Goal: Task Accomplishment & Management: Use online tool/utility

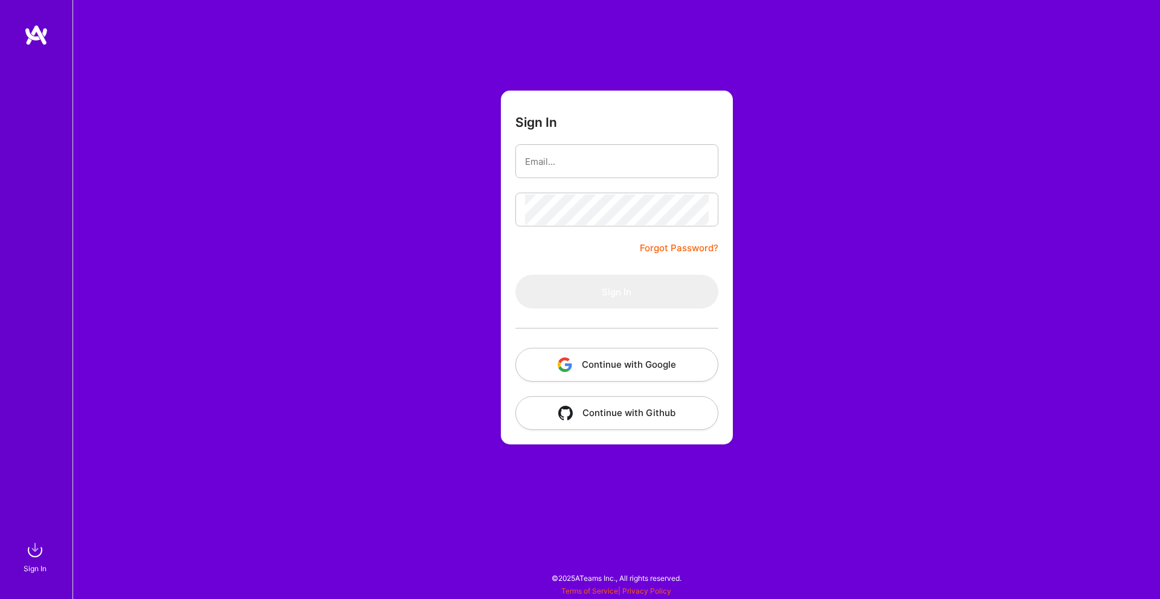
click at [576, 366] on button "Continue with Google" at bounding box center [616, 365] width 203 height 34
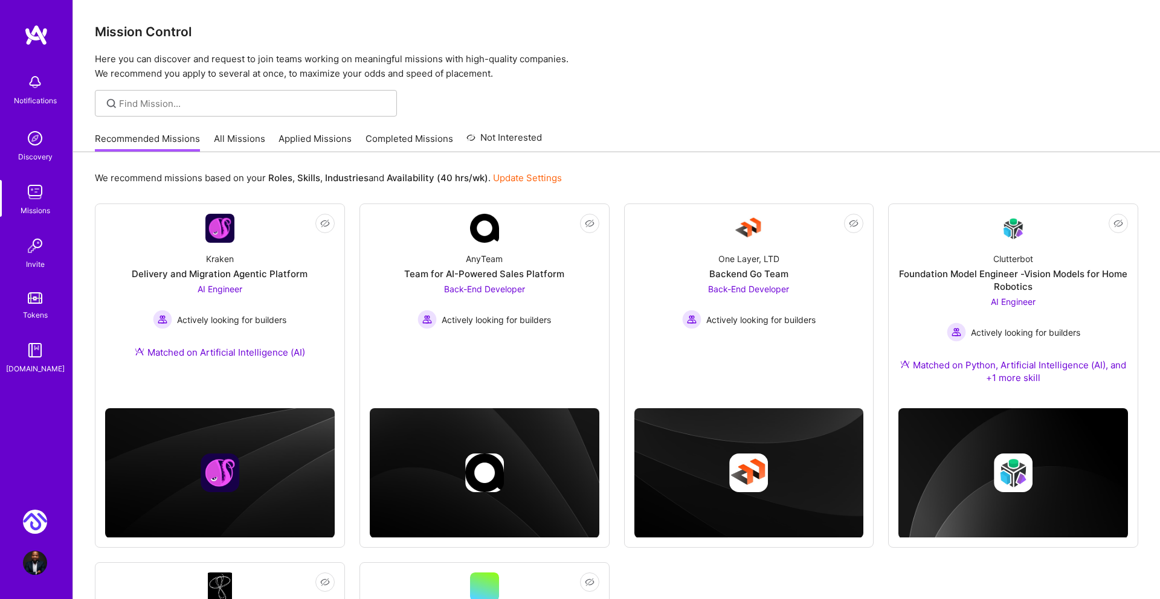
click at [33, 518] on img at bounding box center [35, 522] width 24 height 24
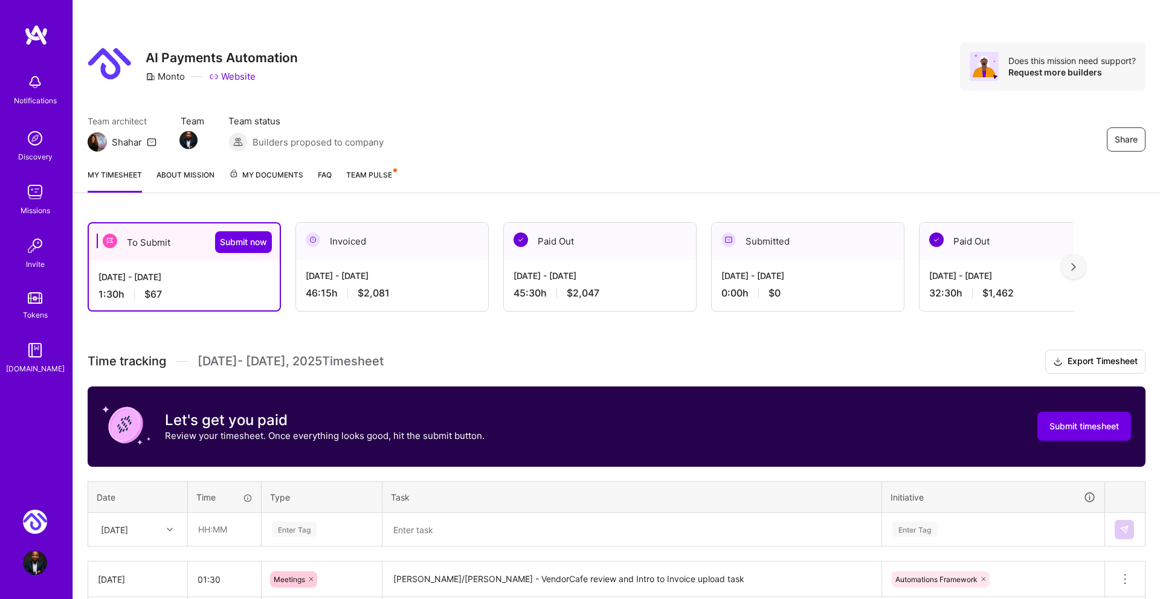
click at [179, 287] on div "[DATE] - [DATE] 1:30 h $67" at bounding box center [184, 286] width 191 height 50
click at [147, 240] on div "To Submit Submit now" at bounding box center [184, 242] width 191 height 37
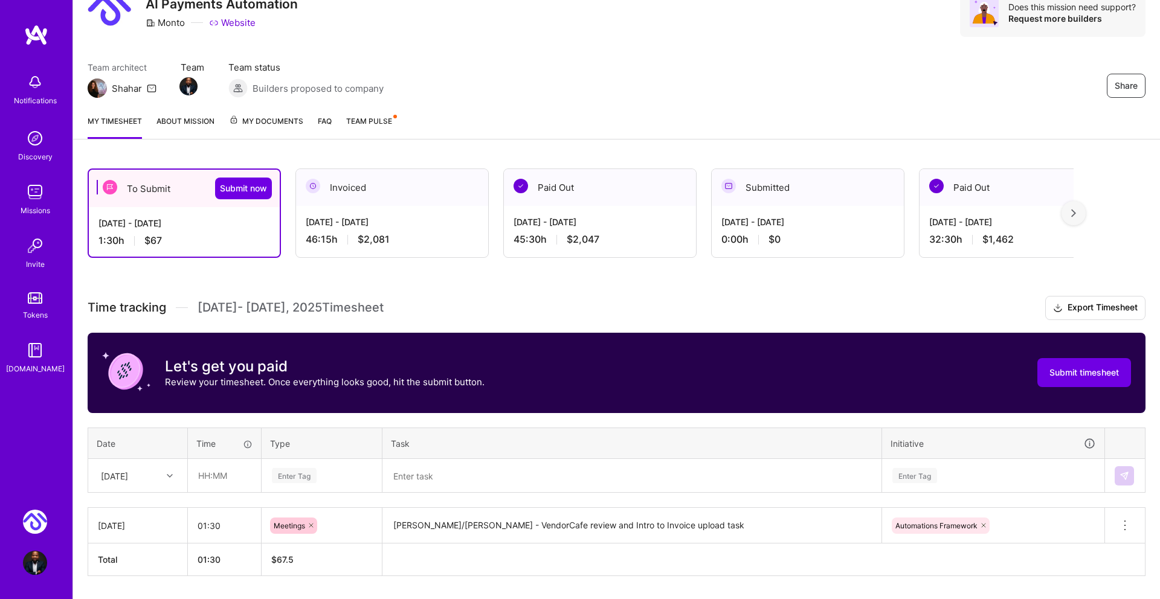
scroll to position [89, 0]
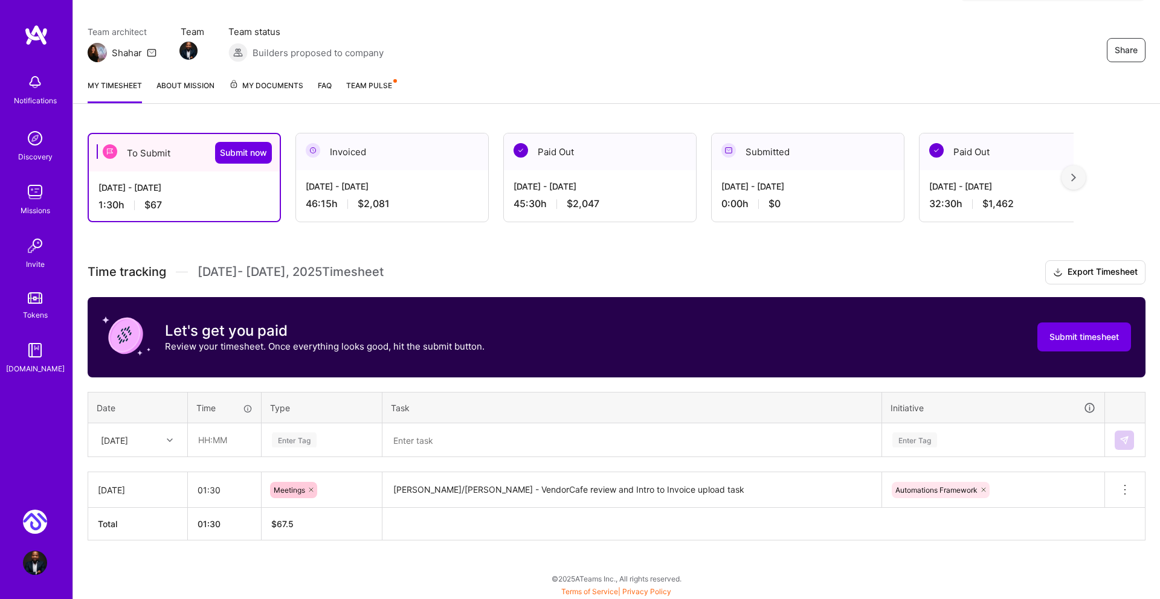
click at [164, 456] on div "[DATE]" at bounding box center [138, 440] width 98 height 32
click at [136, 535] on div "[DATE]" at bounding box center [138, 541] width 98 height 22
click at [201, 440] on input "text" at bounding box center [225, 440] width 72 height 32
type input "01:00"
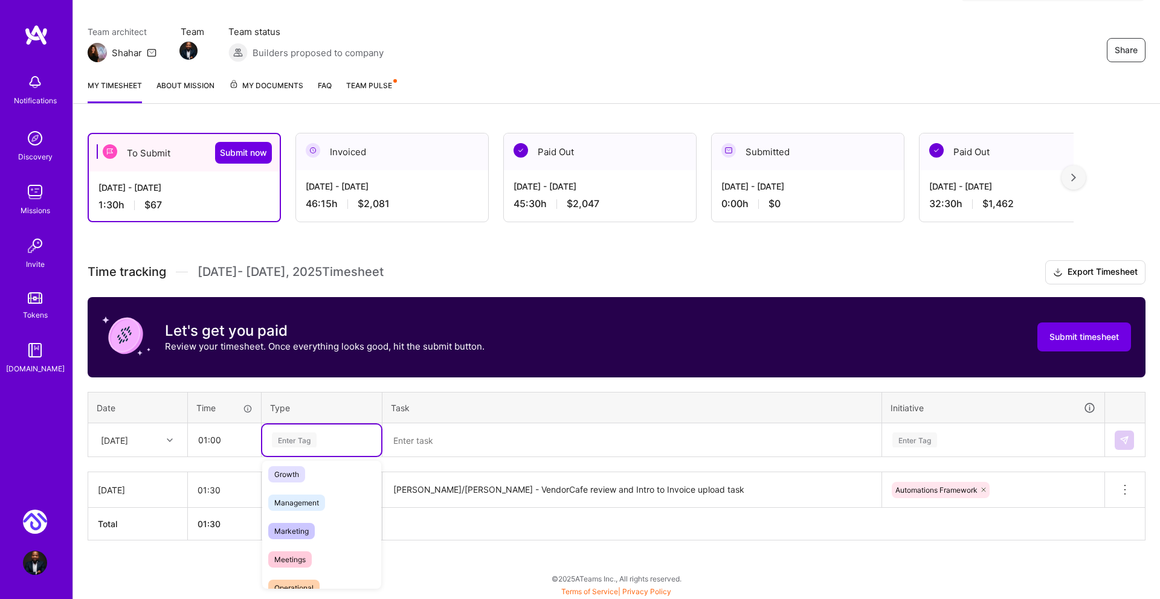
scroll to position [136, 0]
click at [286, 540] on span "Meetings" at bounding box center [290, 543] width 44 height 16
click at [401, 429] on textarea at bounding box center [632, 440] width 497 height 31
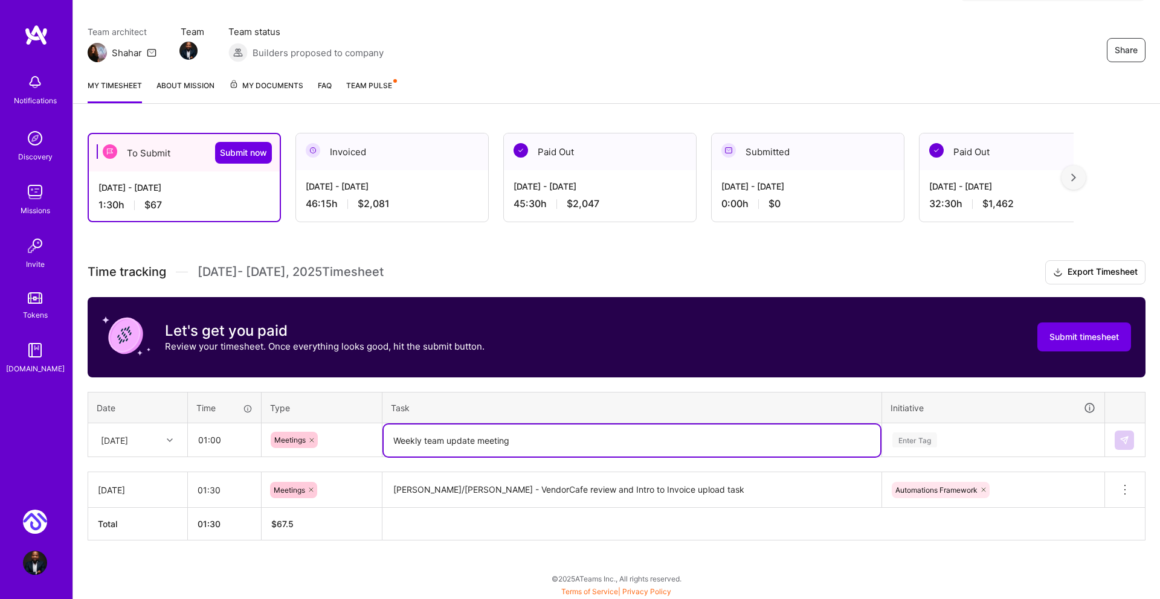
type textarea "Weekly team update meeting"
click at [903, 433] on div "Enter Tag" at bounding box center [914, 440] width 45 height 19
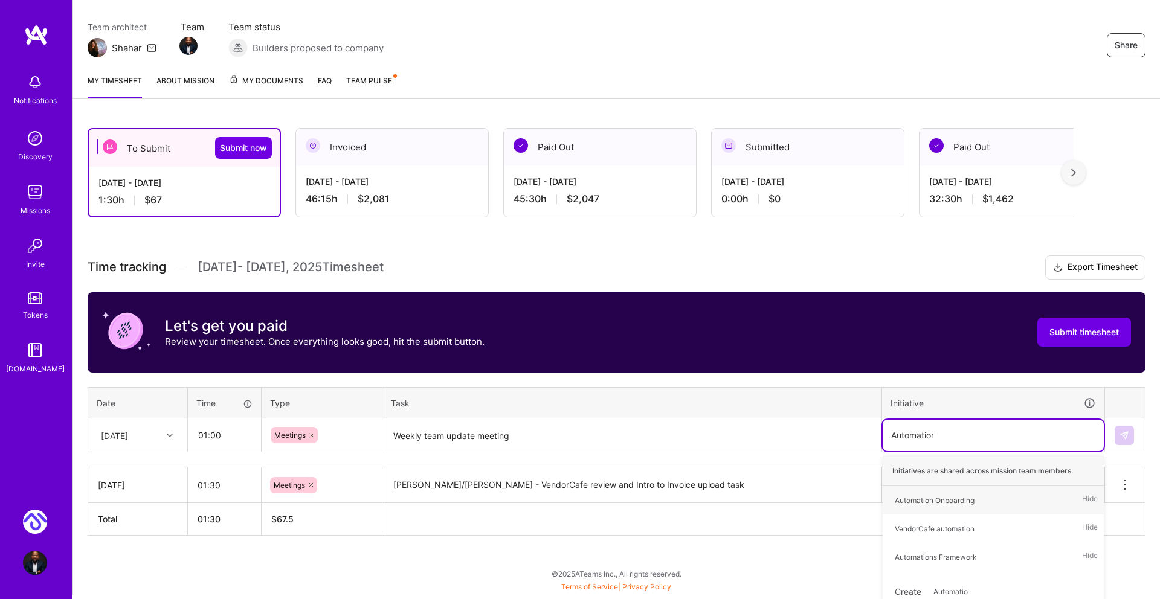
type input "Automations"
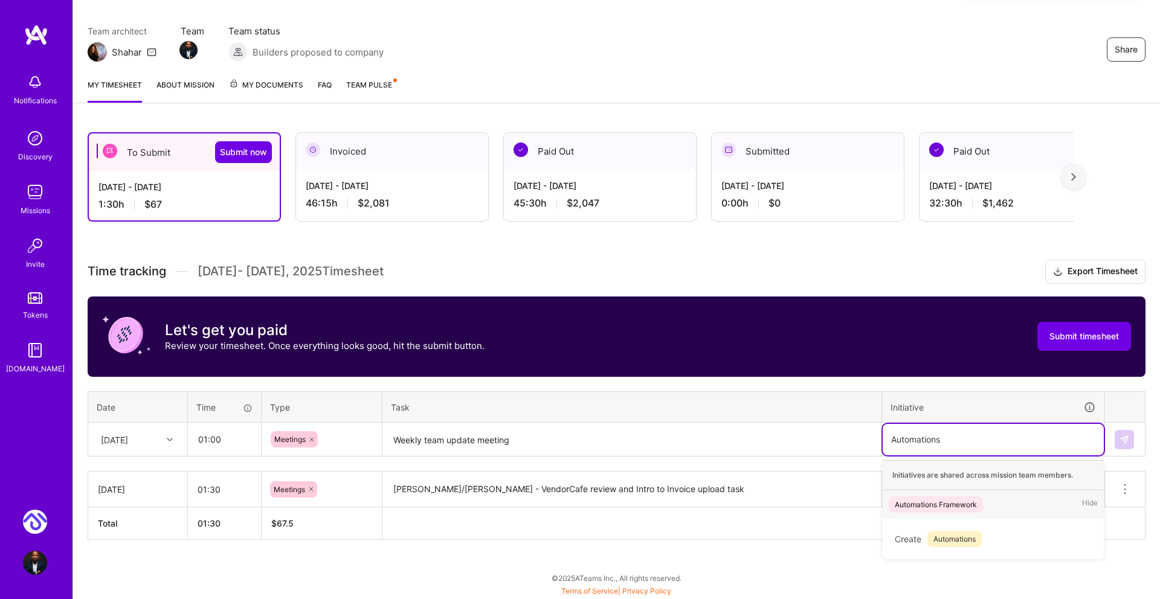
scroll to position [89, 0]
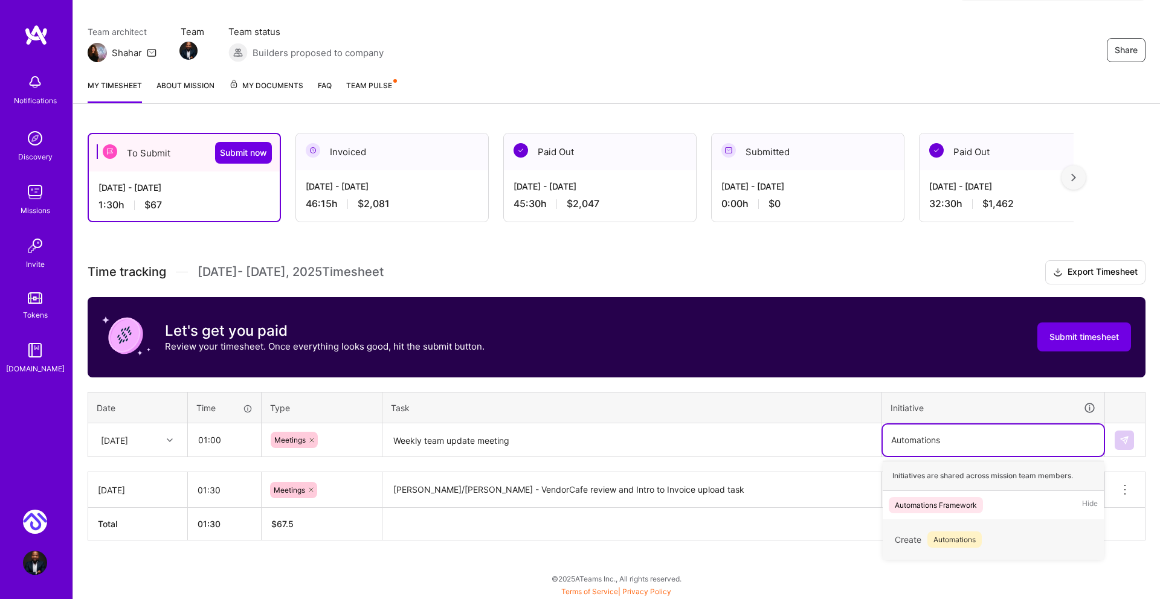
click at [976, 541] on span "Automations" at bounding box center [954, 540] width 54 height 16
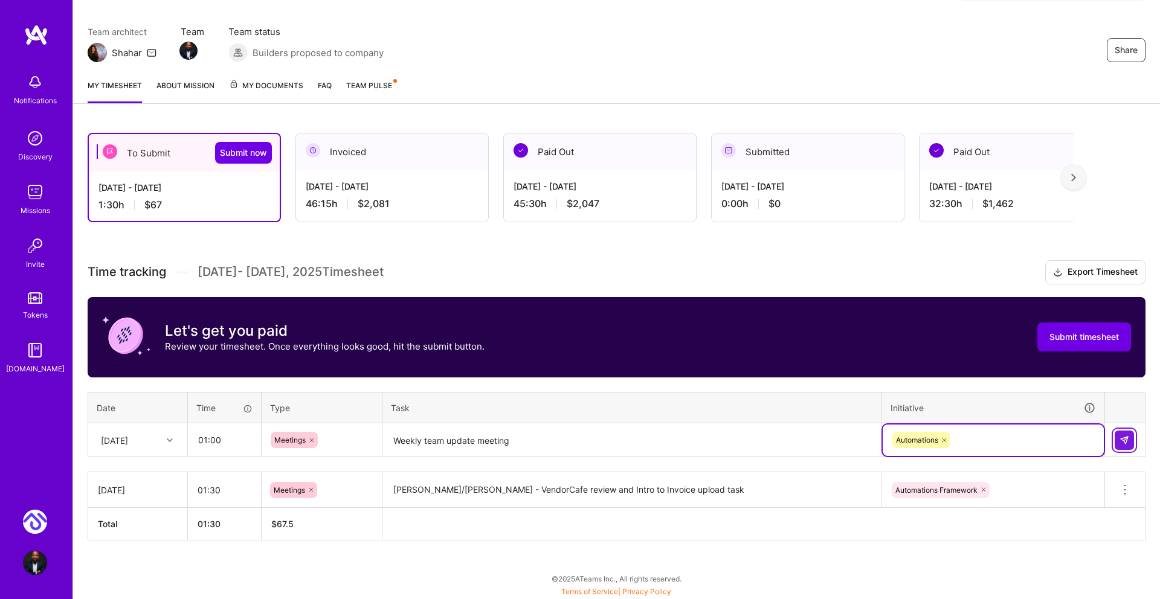
click at [1122, 440] on img at bounding box center [1125, 441] width 10 height 10
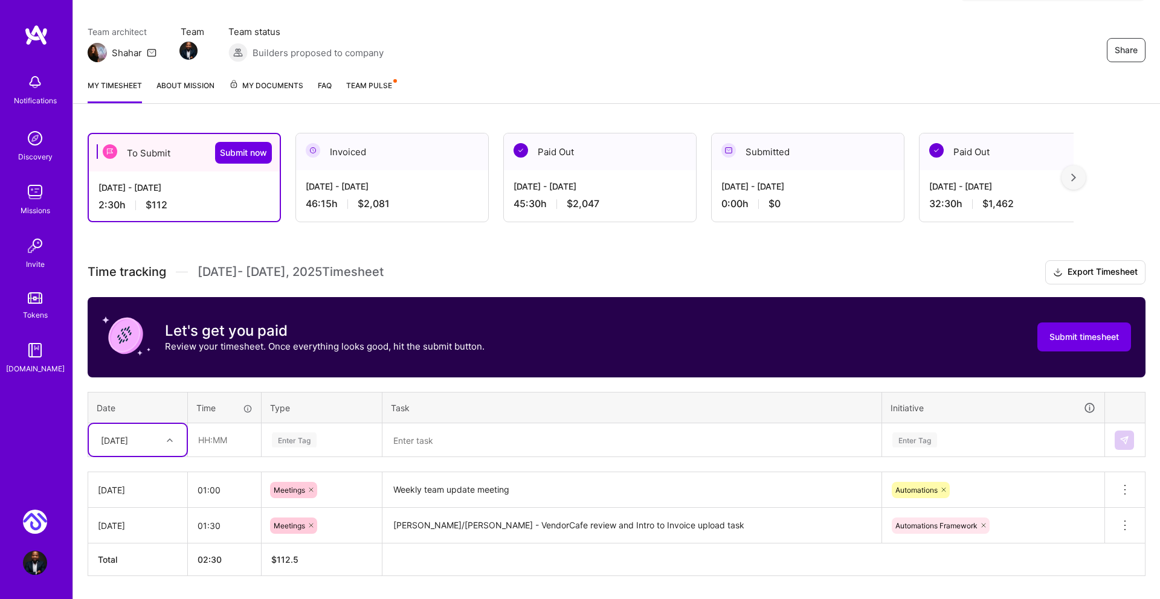
click at [170, 439] on div "option [DATE], selected. Select is focused ,type to refine list, press Down to …" at bounding box center [138, 440] width 98 height 32
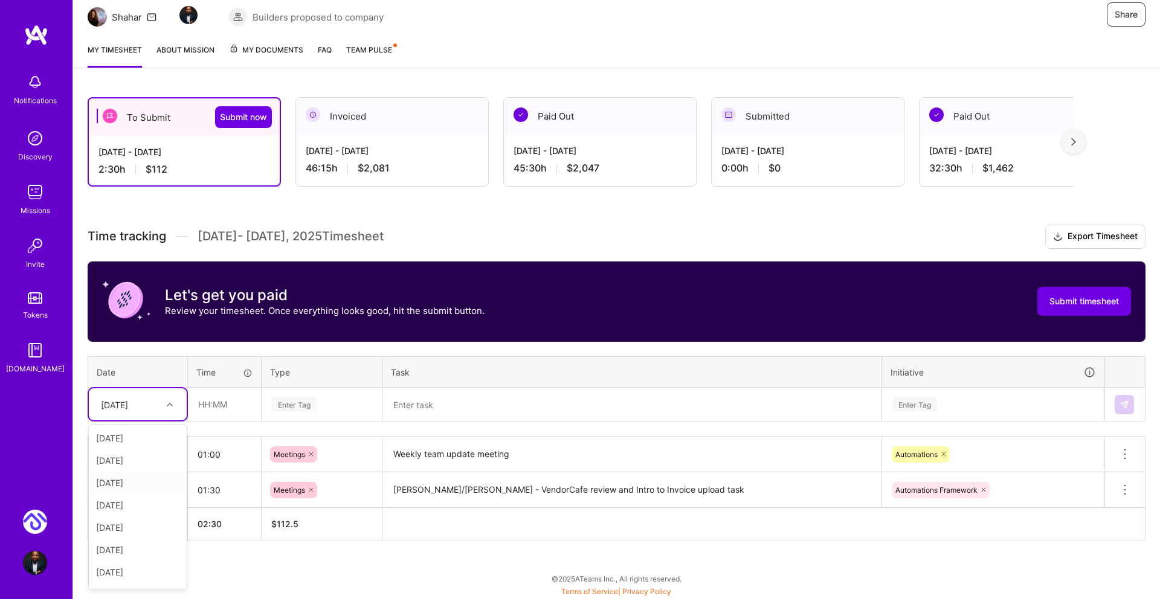
scroll to position [31, 0]
click at [120, 561] on div "[DATE]" at bounding box center [138, 564] width 98 height 22
click at [212, 398] on input "text" at bounding box center [225, 405] width 72 height 32
type input "01:00"
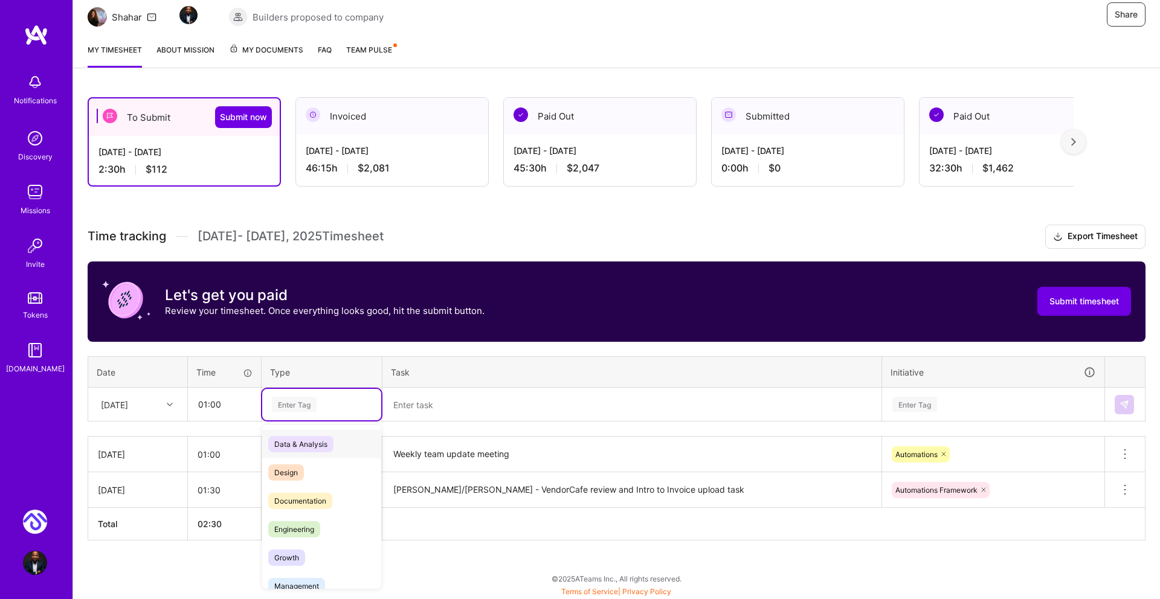
click at [298, 398] on div "Enter Tag" at bounding box center [294, 404] width 45 height 19
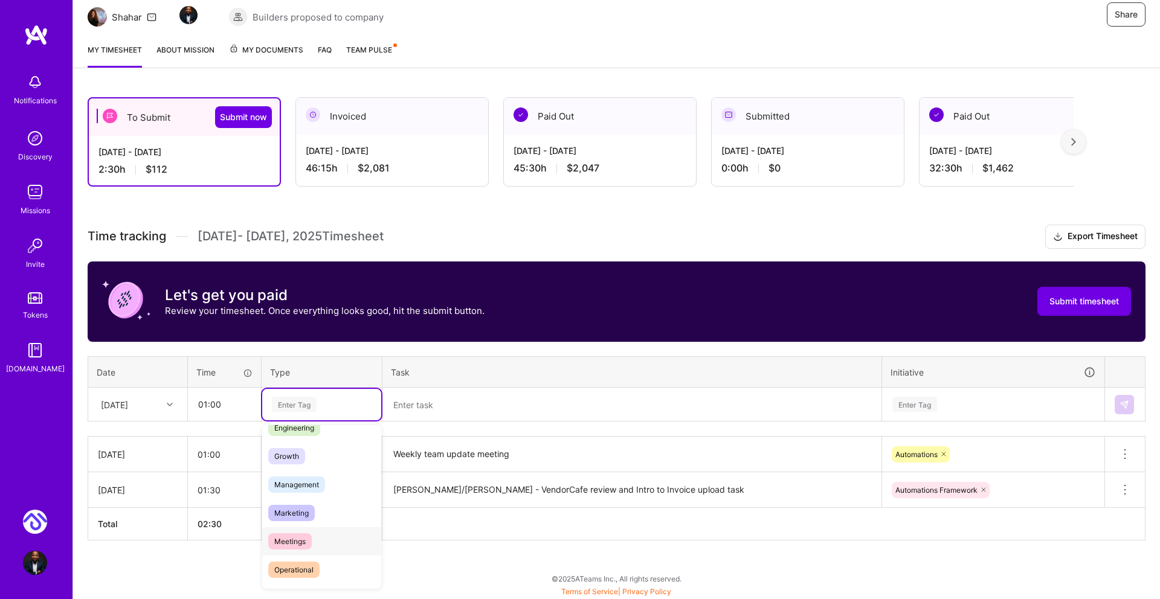
click at [303, 529] on div "Meetings" at bounding box center [321, 541] width 119 height 28
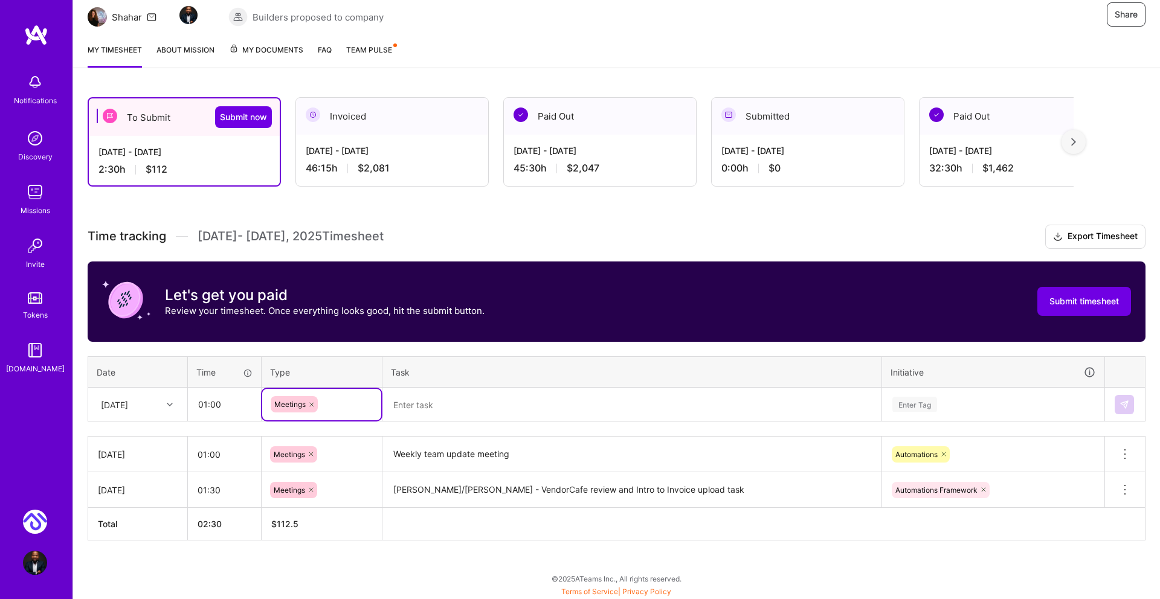
click at [473, 407] on textarea at bounding box center [632, 405] width 497 height 32
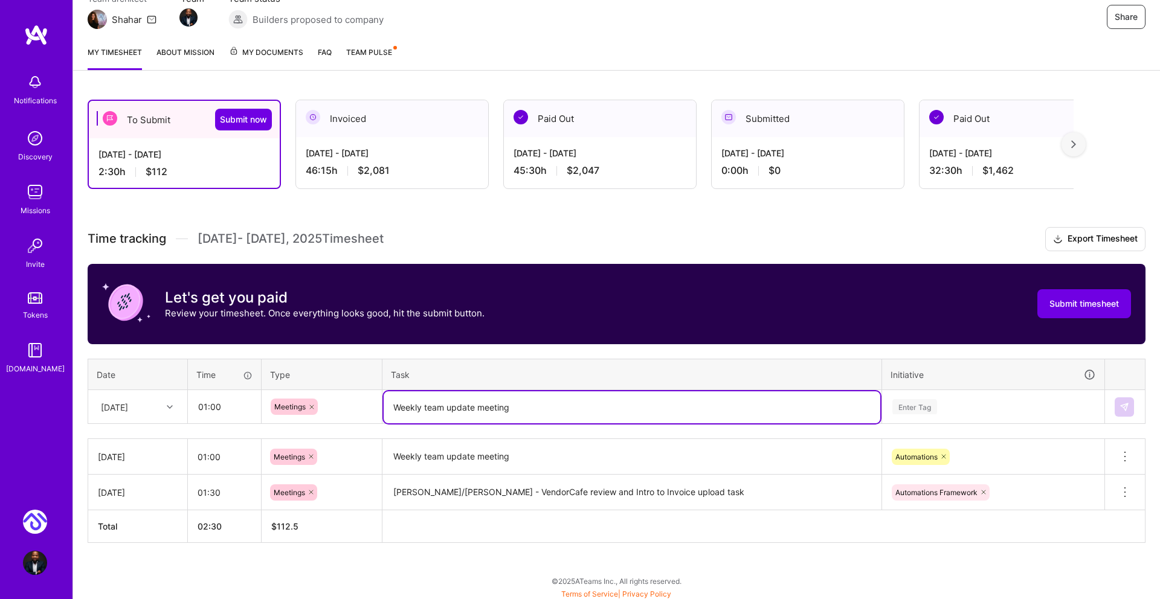
click at [911, 400] on div "Enter Tag" at bounding box center [993, 407] width 221 height 31
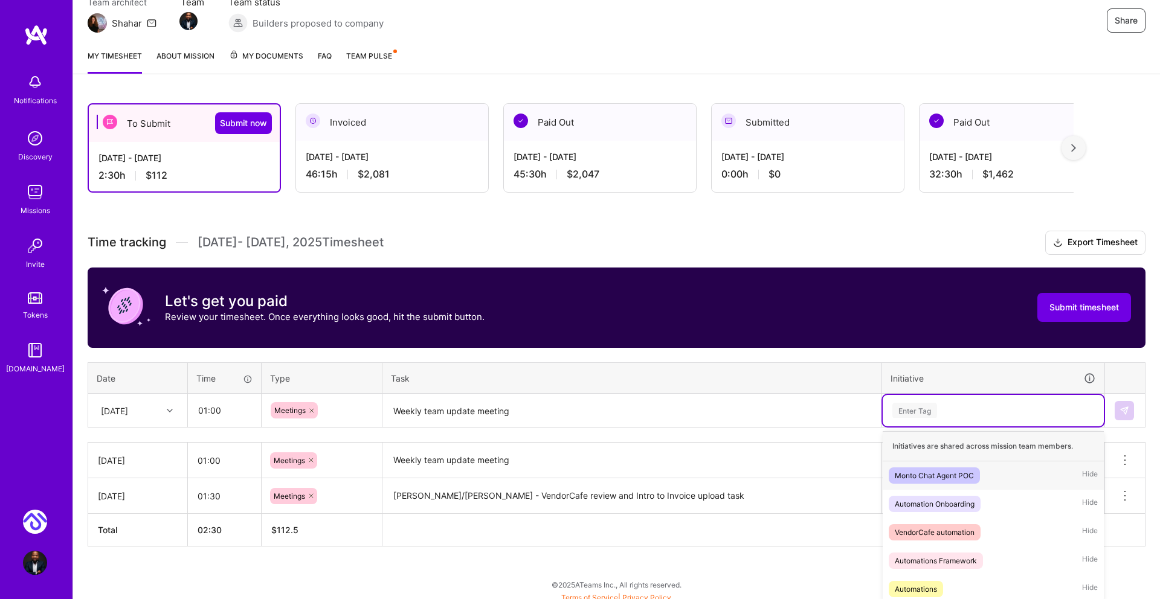
scroll to position [123, 0]
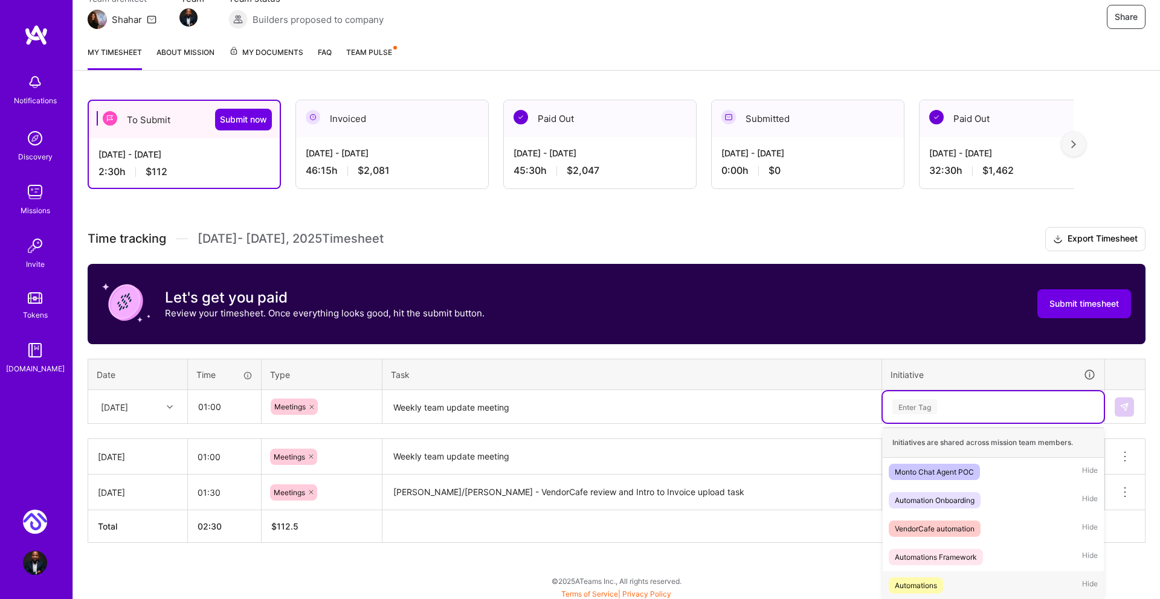
click at [937, 580] on div "Automations" at bounding box center [916, 585] width 42 height 13
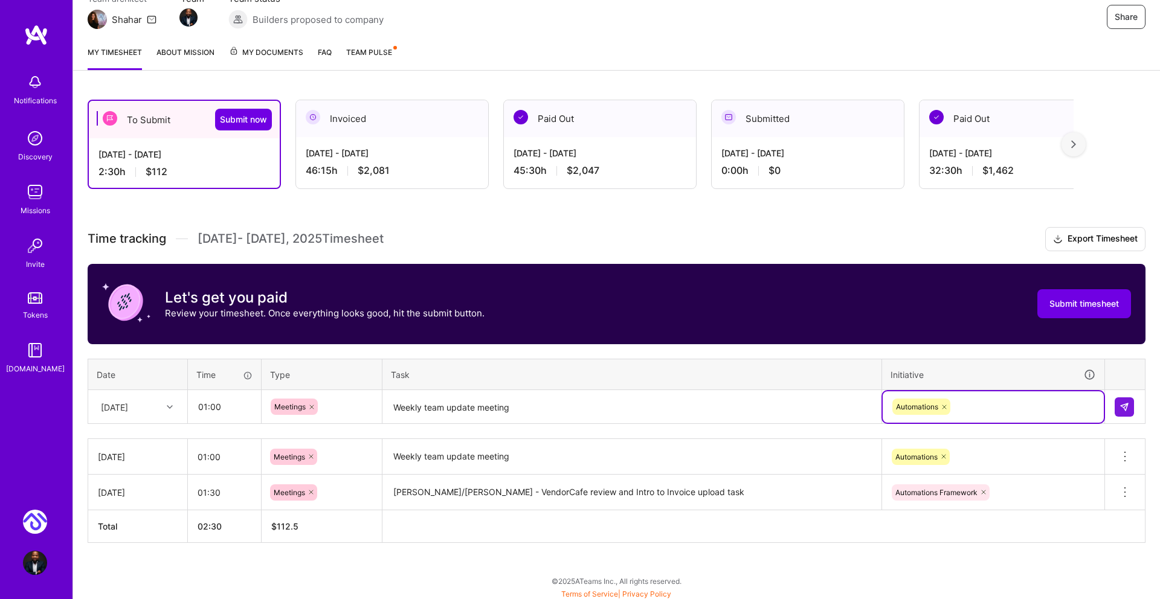
click at [393, 410] on textarea "Weekly team update meeting" at bounding box center [632, 408] width 497 height 32
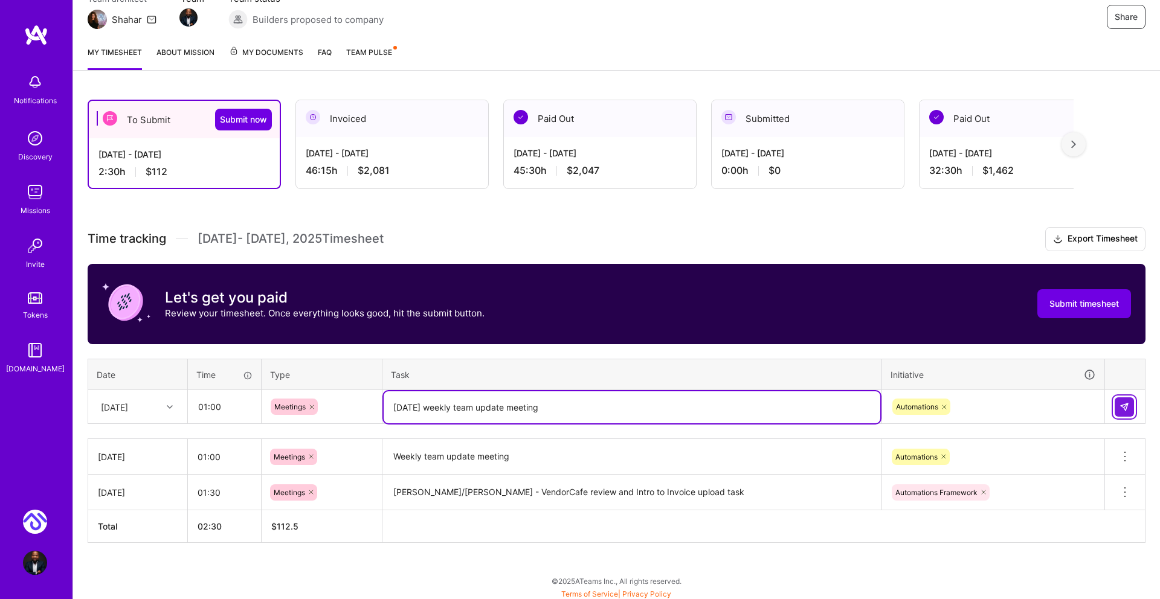
type textarea "[DATE] weekly team update meeting"
click at [1123, 400] on button at bounding box center [1124, 407] width 19 height 19
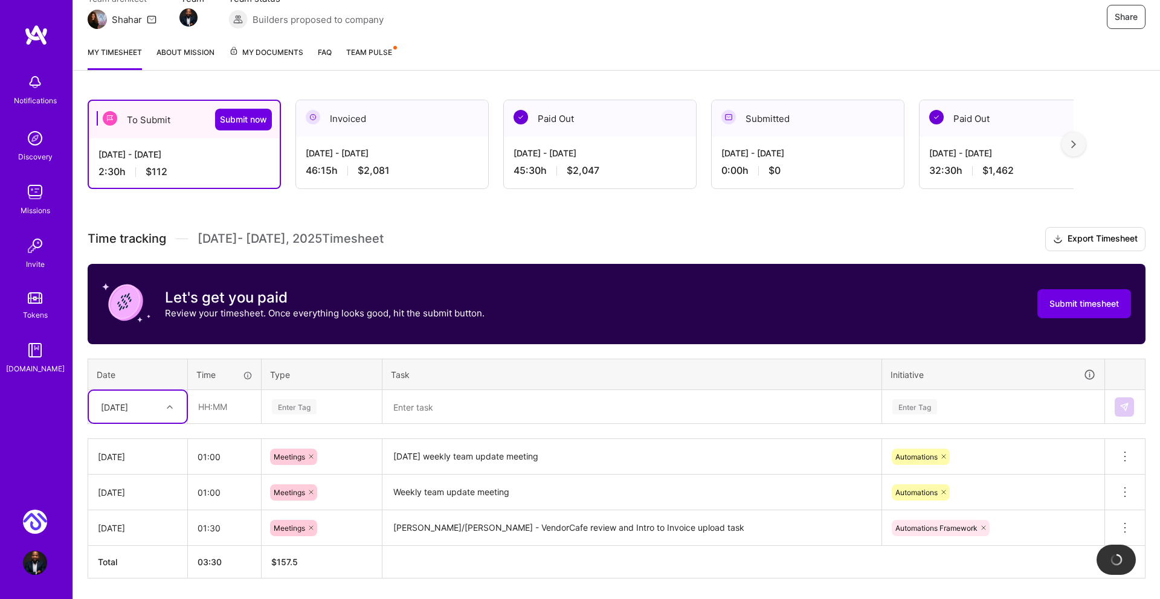
scroll to position [161, 0]
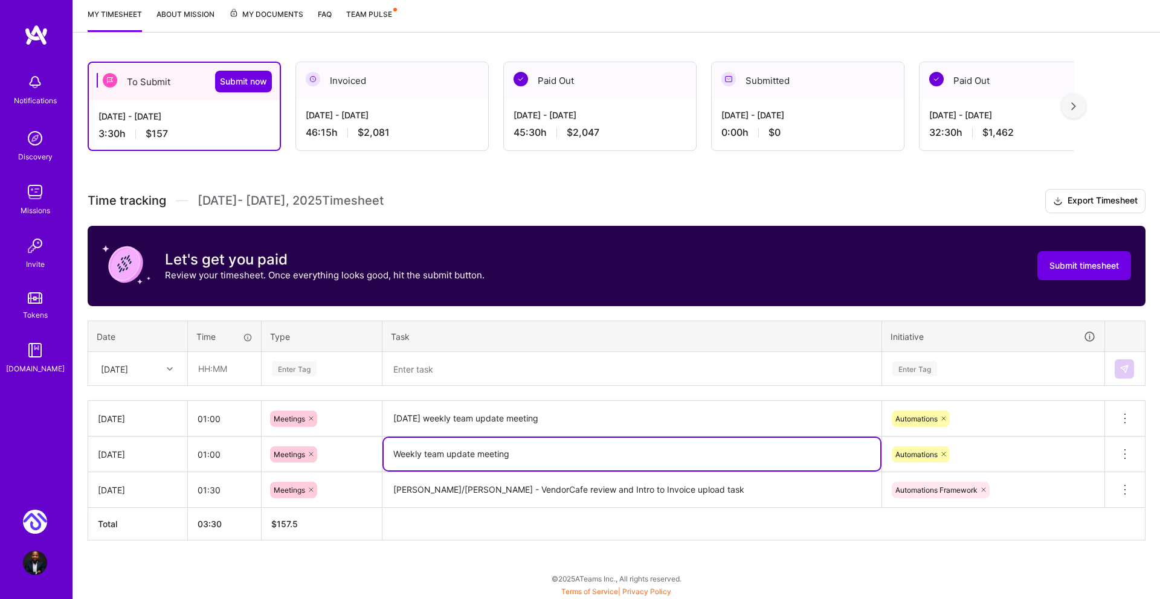
click at [397, 456] on textarea "Weekly team update meeting" at bounding box center [632, 454] width 497 height 33
drag, startPoint x: 394, startPoint y: 454, endPoint x: 407, endPoint y: 456, distance: 12.7
click at [394, 454] on textarea "Weekly team update meeting" at bounding box center [632, 454] width 497 height 33
type textarea "[DATE] weekly team update meeting"
click at [167, 370] on icon at bounding box center [170, 369] width 6 height 6
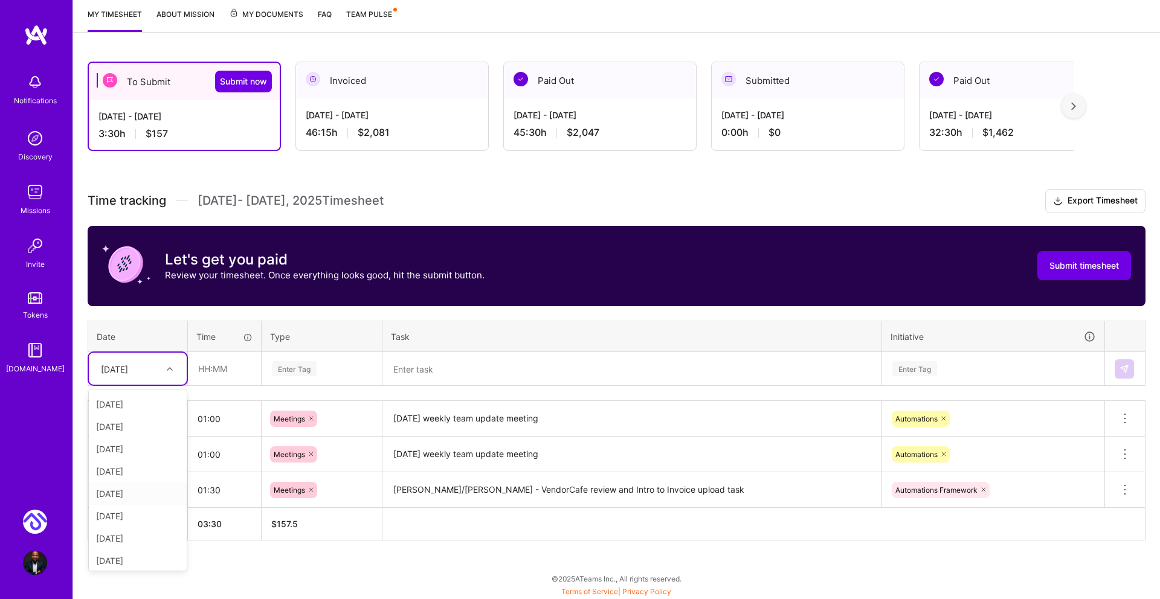
scroll to position [137, 0]
click at [137, 469] on div "[DATE]" at bounding box center [138, 468] width 98 height 22
click at [207, 369] on input "text" at bounding box center [225, 369] width 72 height 32
type input "01:00"
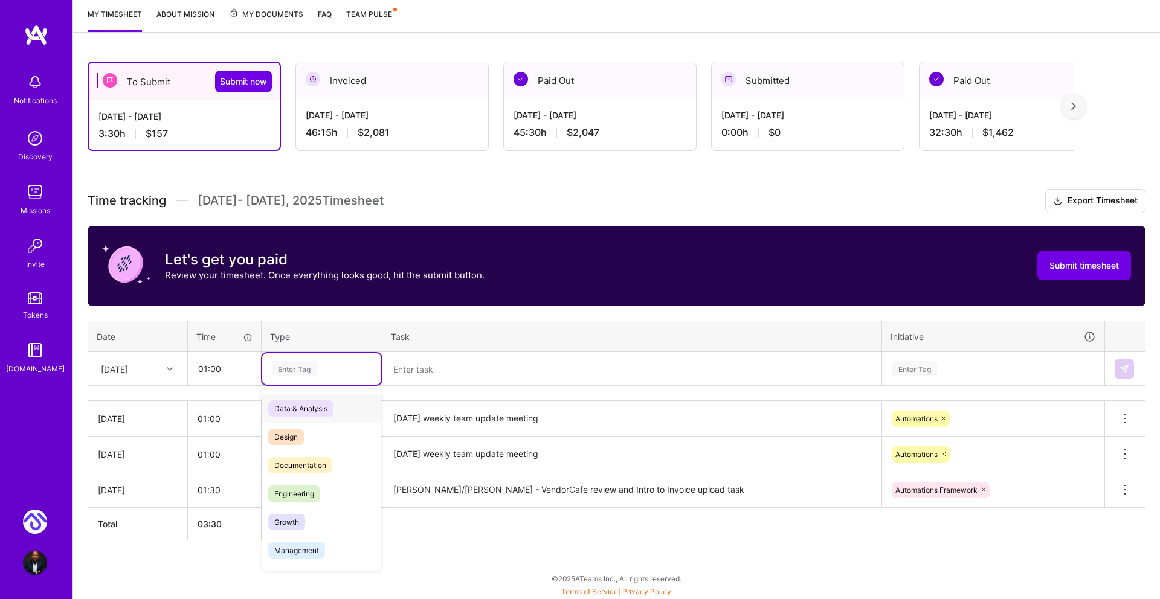
click at [305, 367] on div "Enter Tag" at bounding box center [294, 369] width 45 height 19
click at [299, 471] on span "Meetings" at bounding box center [290, 468] width 44 height 16
click at [408, 366] on textarea at bounding box center [632, 369] width 497 height 32
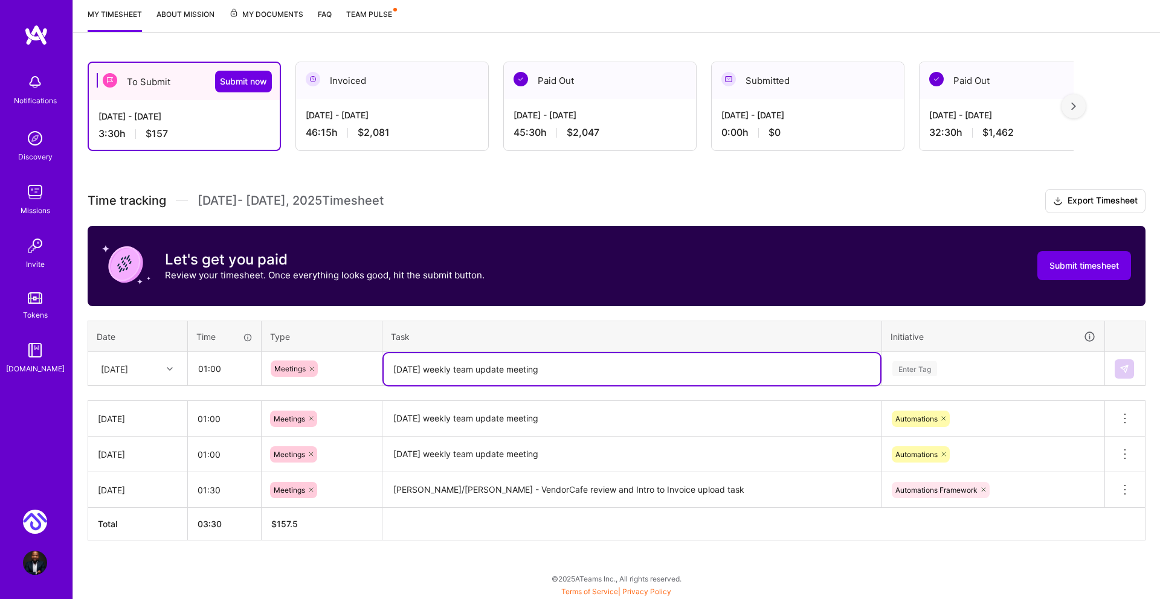
type textarea "[DATE] weekly team update meeting"
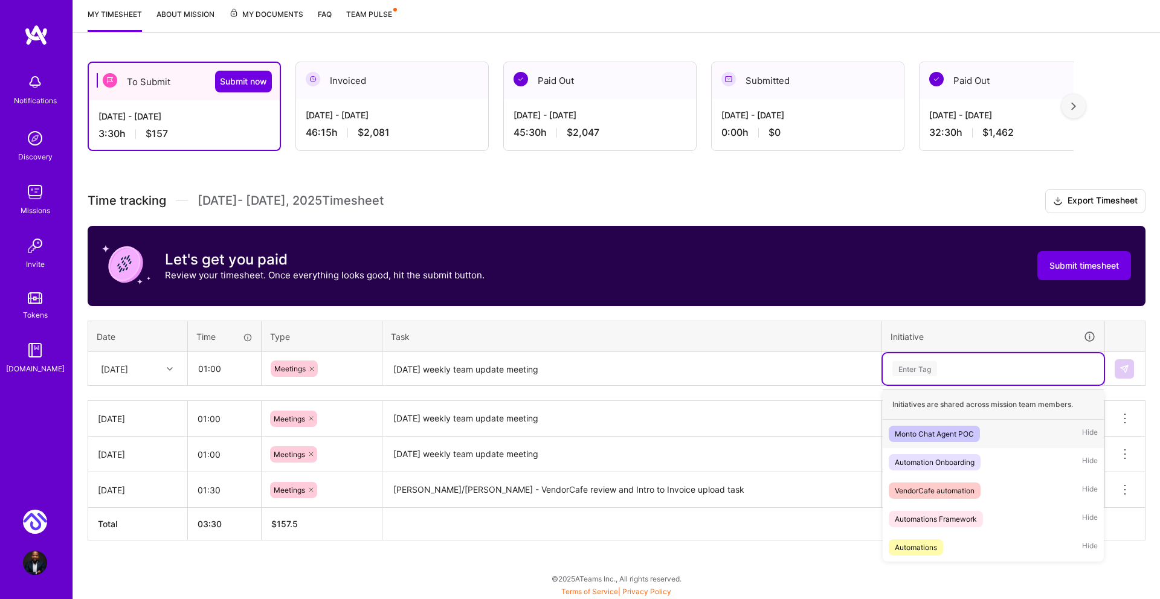
click at [910, 367] on div "Enter Tag" at bounding box center [914, 369] width 45 height 19
click at [920, 541] on div "Automations" at bounding box center [916, 547] width 42 height 13
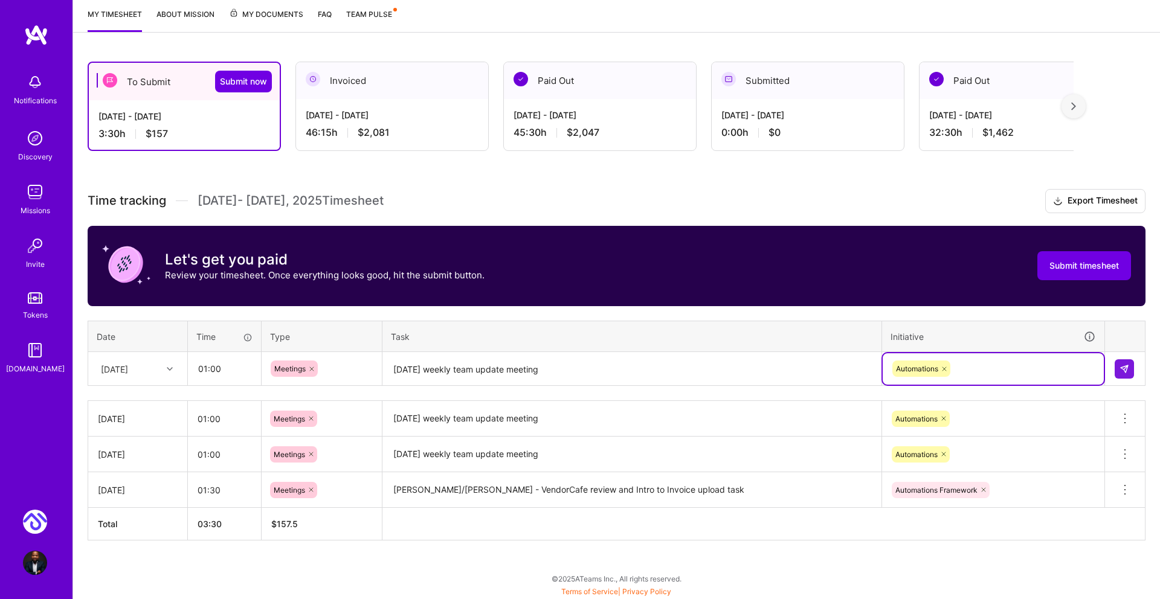
click at [766, 524] on th at bounding box center [763, 524] width 763 height 33
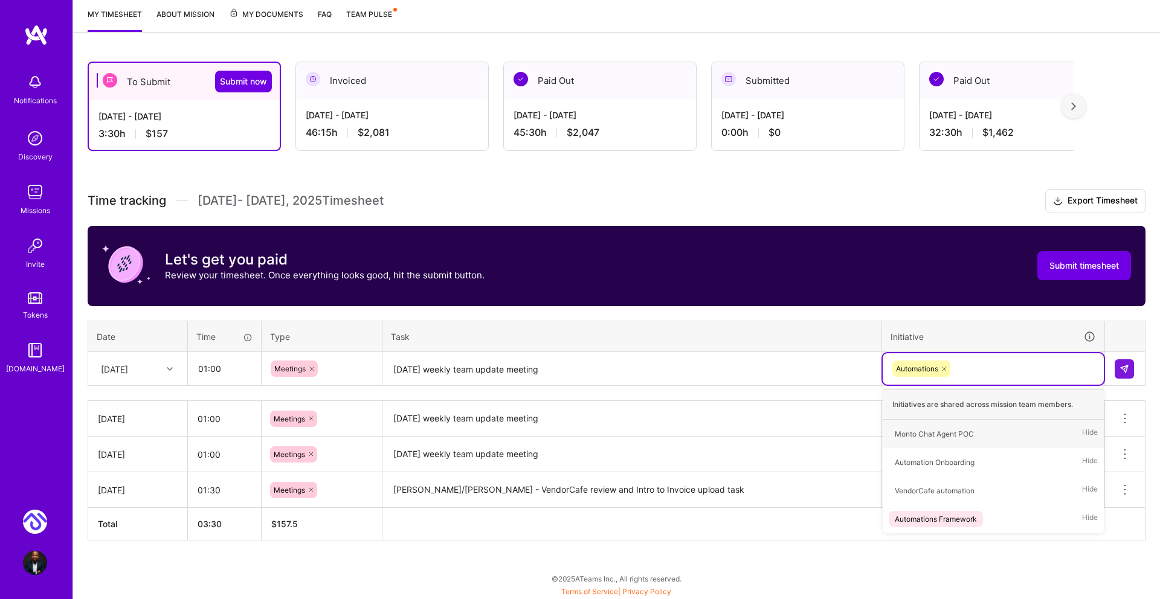
click at [812, 361] on textarea "[DATE] weekly team update meeting" at bounding box center [632, 369] width 497 height 32
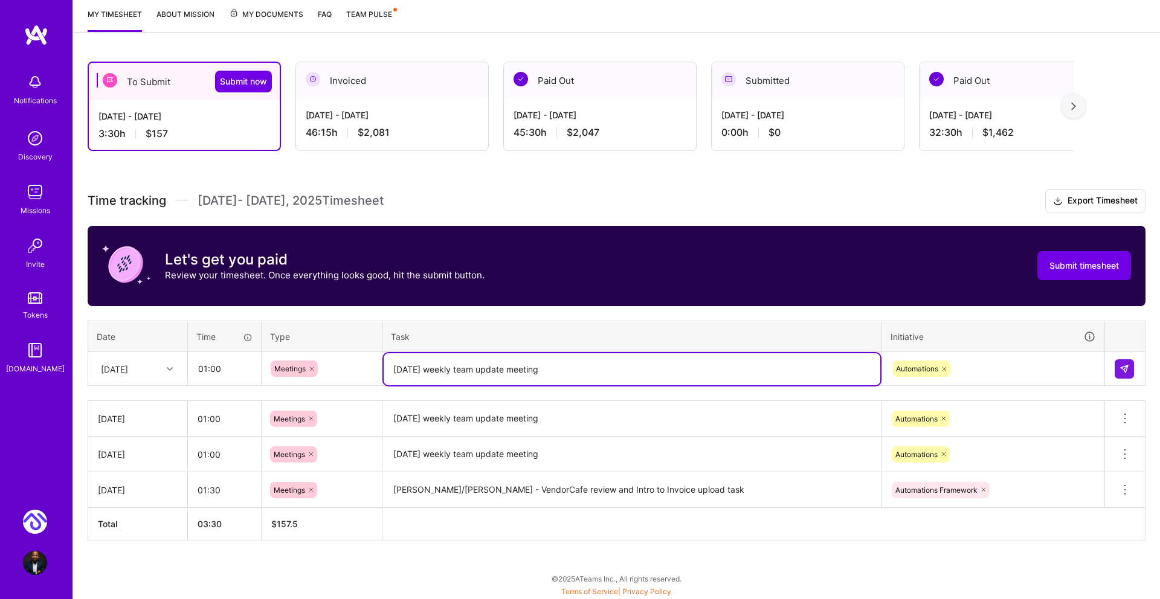
click at [527, 321] on th "Task" at bounding box center [632, 336] width 500 height 31
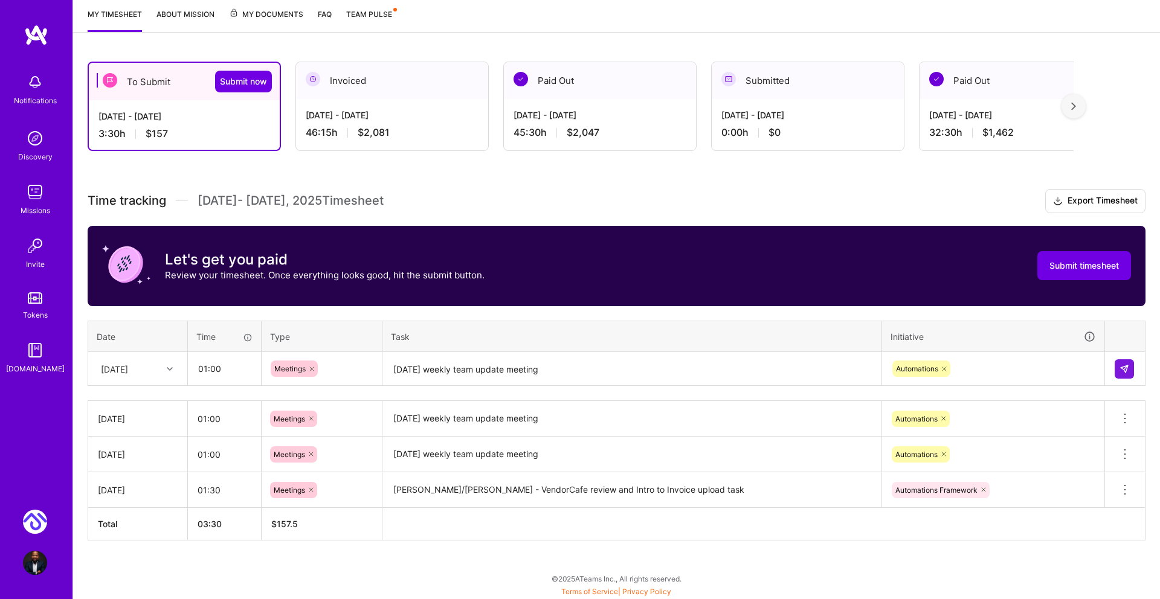
scroll to position [133, 0]
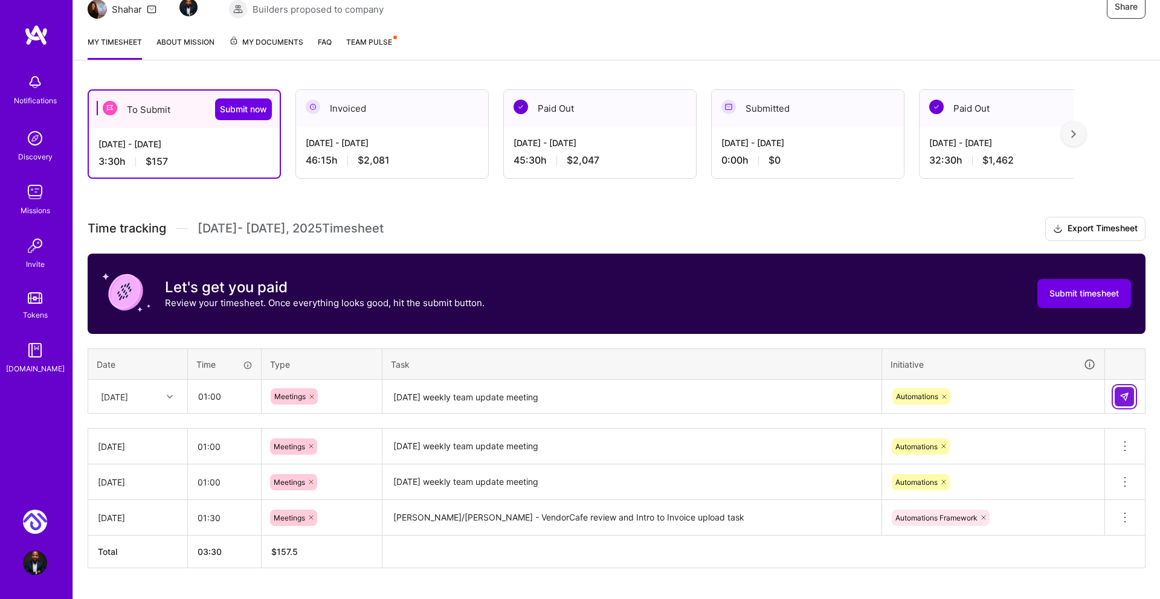
click at [1128, 397] on img at bounding box center [1125, 397] width 10 height 10
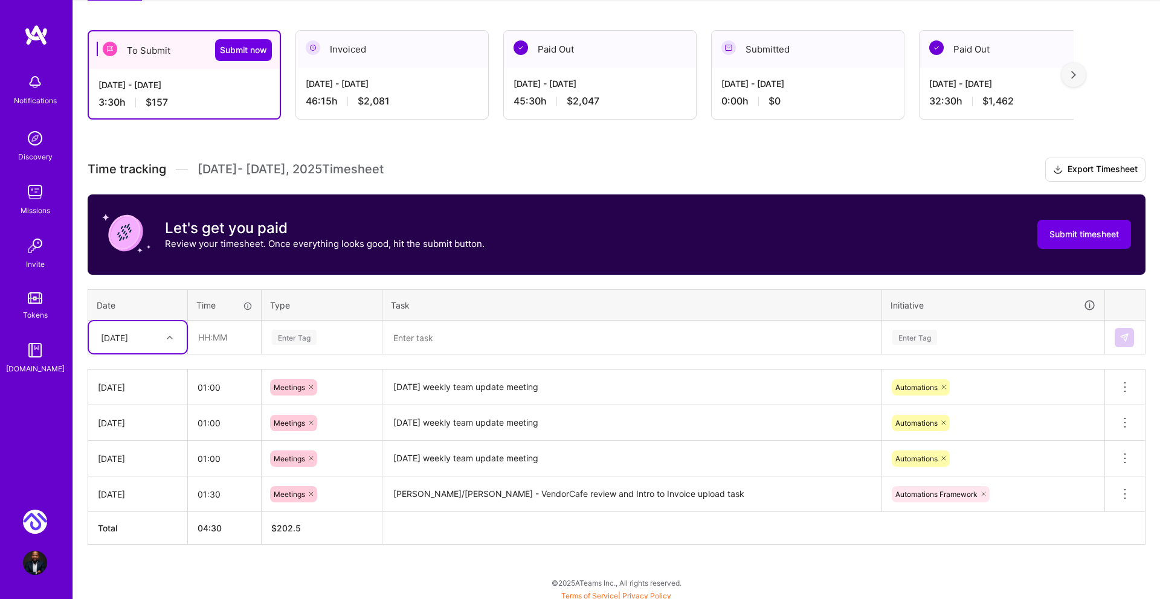
scroll to position [196, 0]
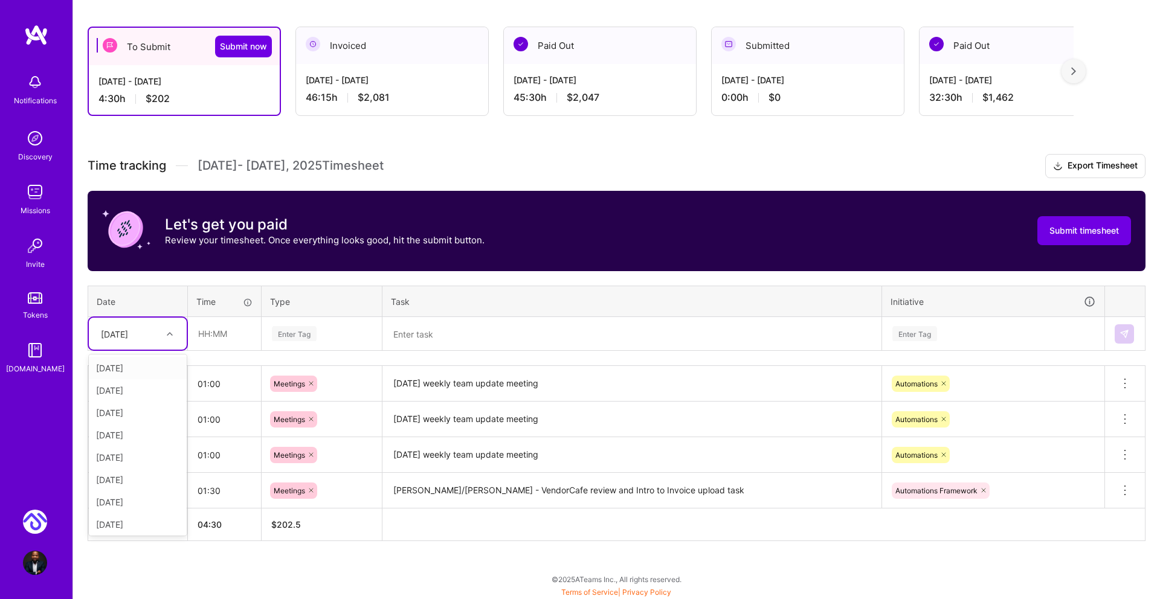
click at [175, 336] on div at bounding box center [171, 334] width 19 height 16
click at [147, 456] on div "[DATE]" at bounding box center [138, 455] width 98 height 22
click at [205, 341] on input "text" at bounding box center [225, 334] width 72 height 32
type input "01:00"
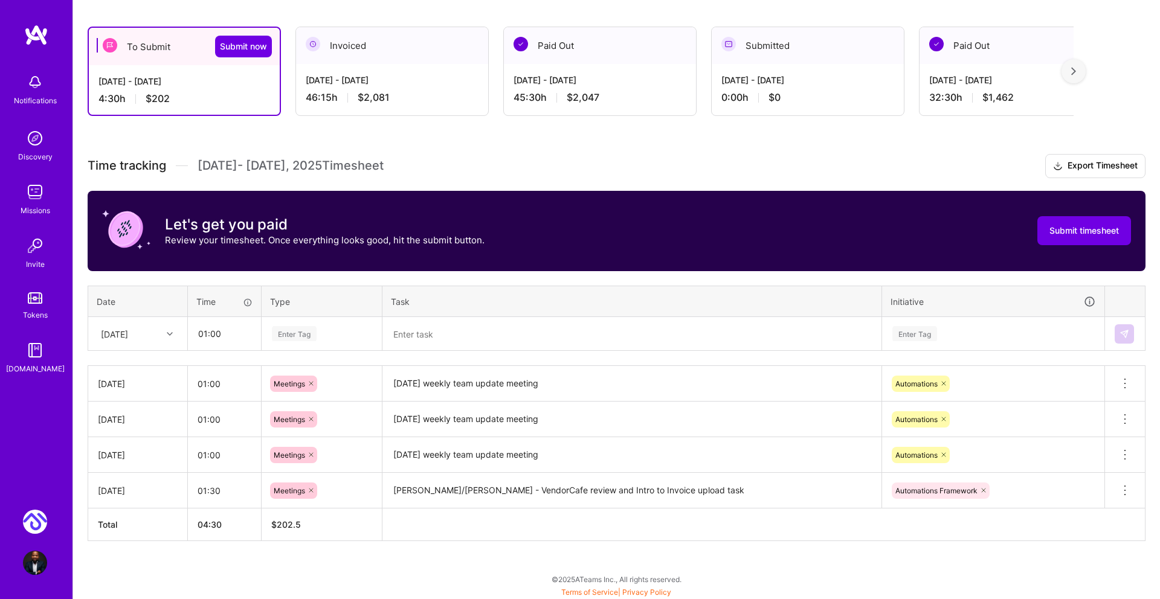
click at [299, 329] on div "Enter Tag" at bounding box center [294, 333] width 45 height 19
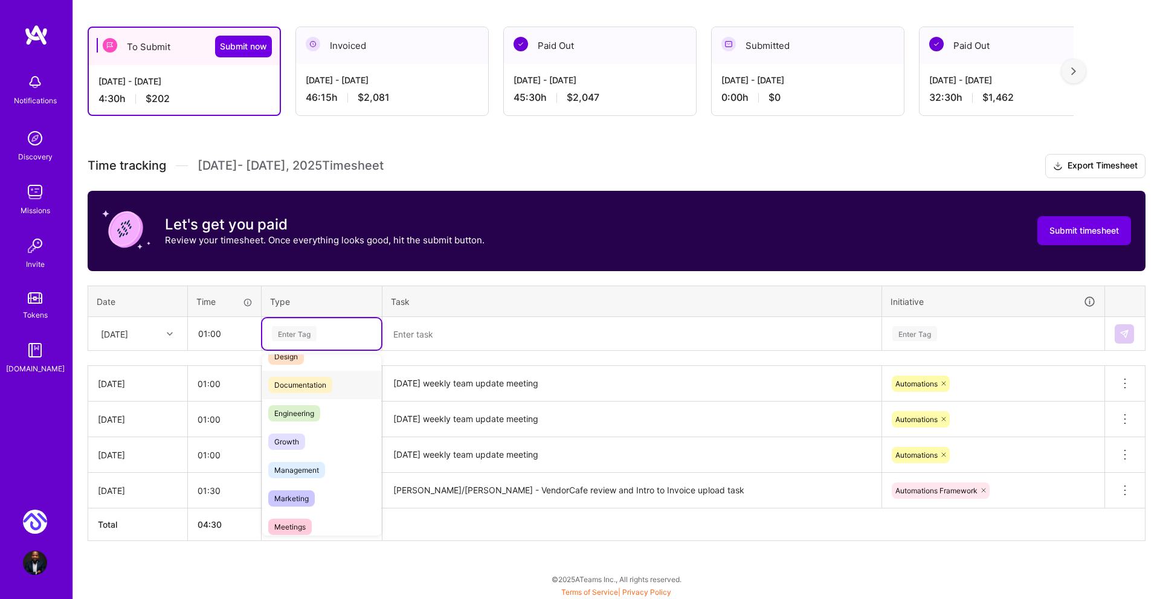
scroll to position [46, 0]
click at [294, 537] on th "$ 202.5" at bounding box center [322, 525] width 121 height 33
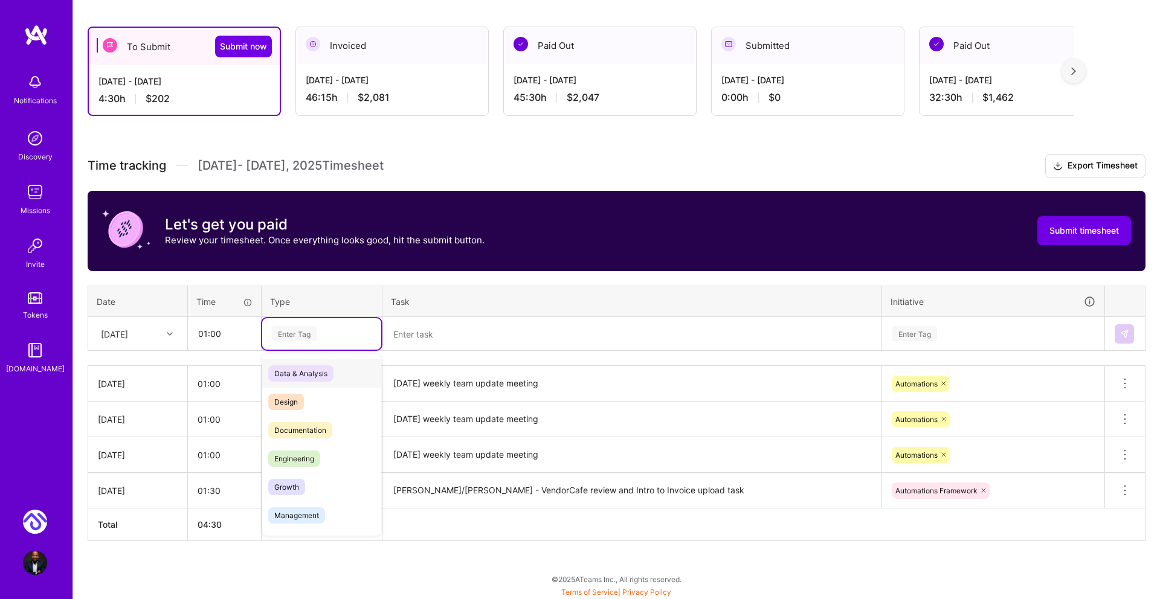
click at [303, 334] on div "Enter Tag" at bounding box center [294, 333] width 45 height 19
click at [301, 488] on span "Meetings" at bounding box center [290, 488] width 44 height 16
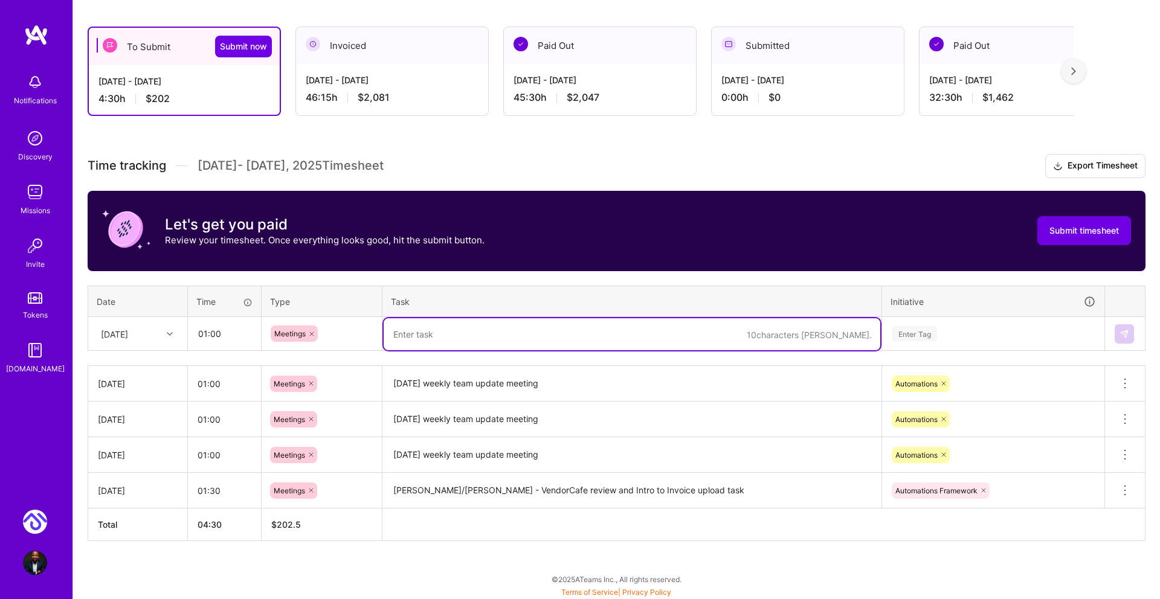
click at [407, 333] on textarea at bounding box center [632, 334] width 497 height 32
type textarea "[PERSON_NAME]/[PERSON_NAME] - Invoice upload task review update and review"
click at [926, 336] on div "Enter Tag" at bounding box center [914, 333] width 45 height 19
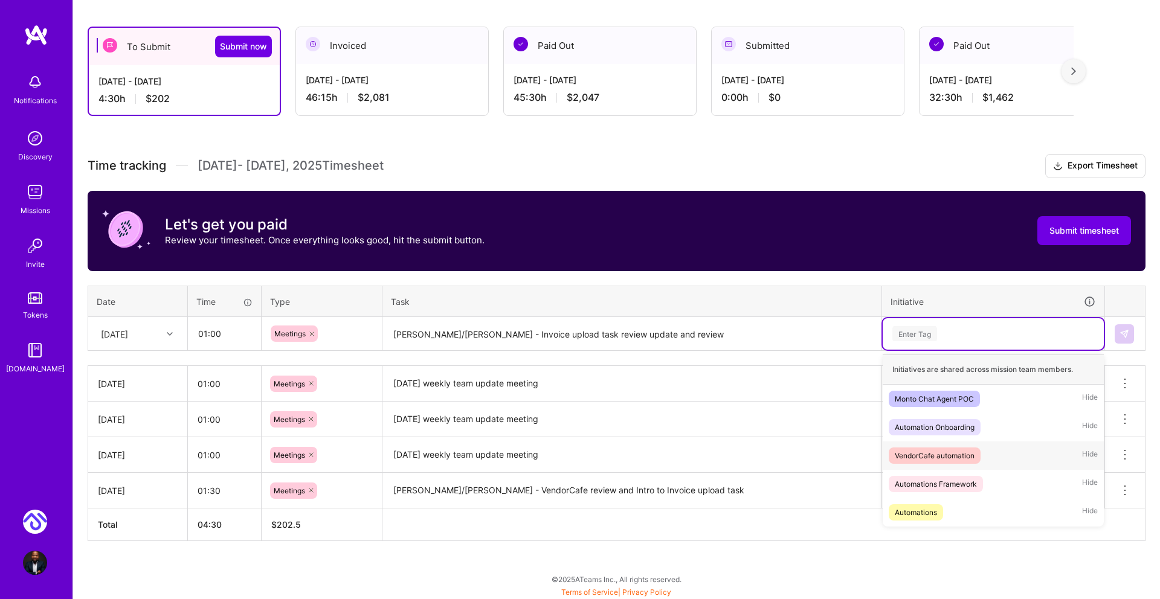
click at [936, 452] on div "VendorCafe automation" at bounding box center [935, 456] width 80 height 13
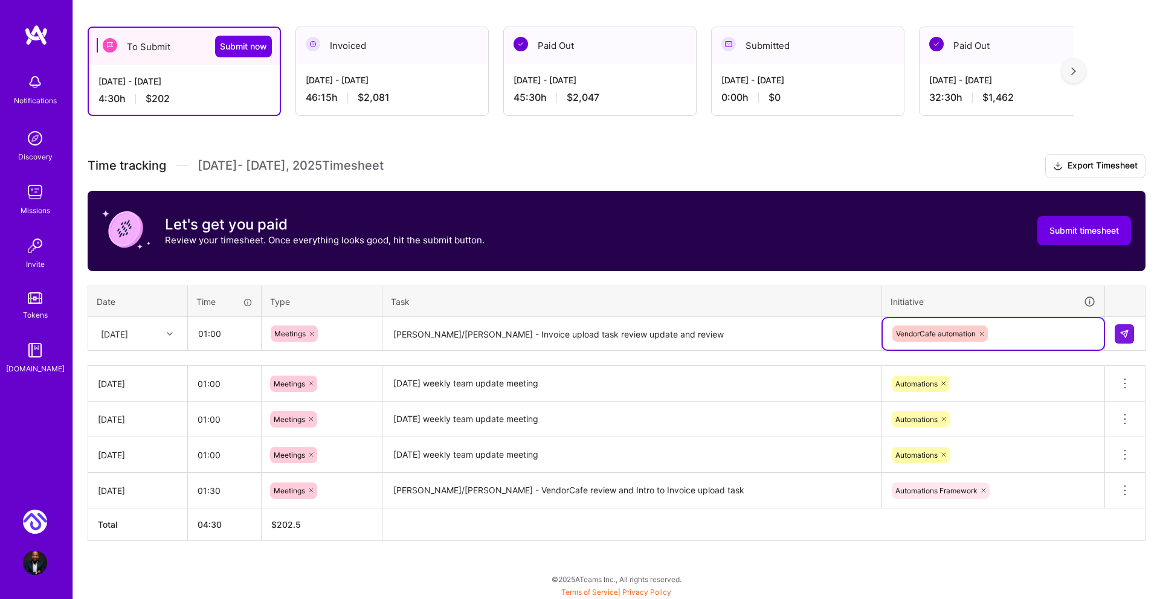
click at [983, 332] on icon at bounding box center [981, 333] width 7 height 7
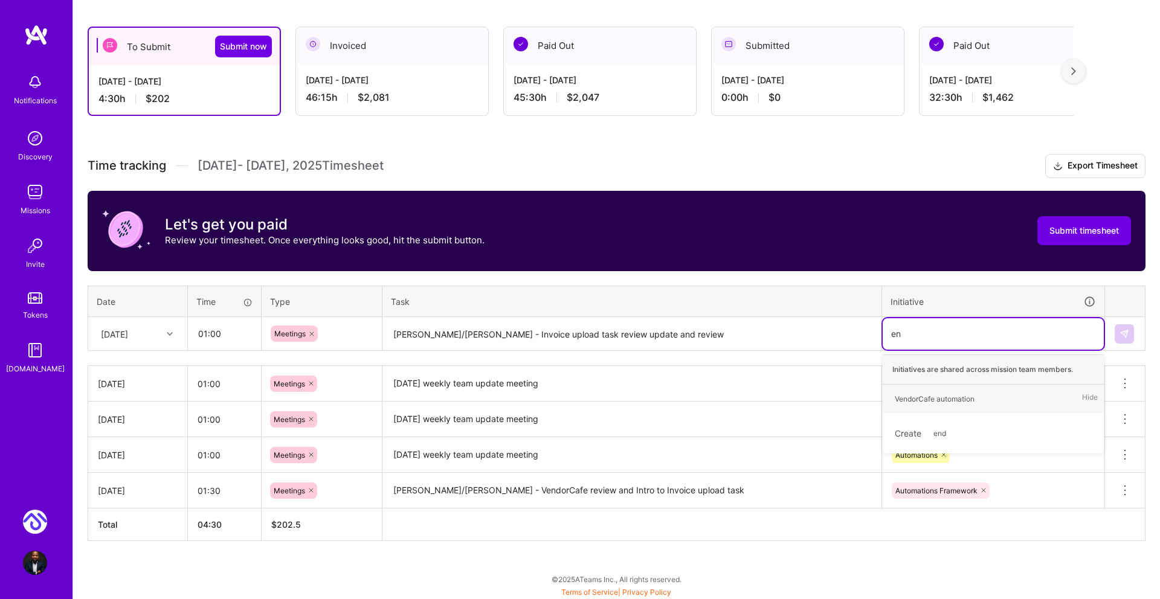
type input "e"
type input "VendorCafe invoice upload automation"
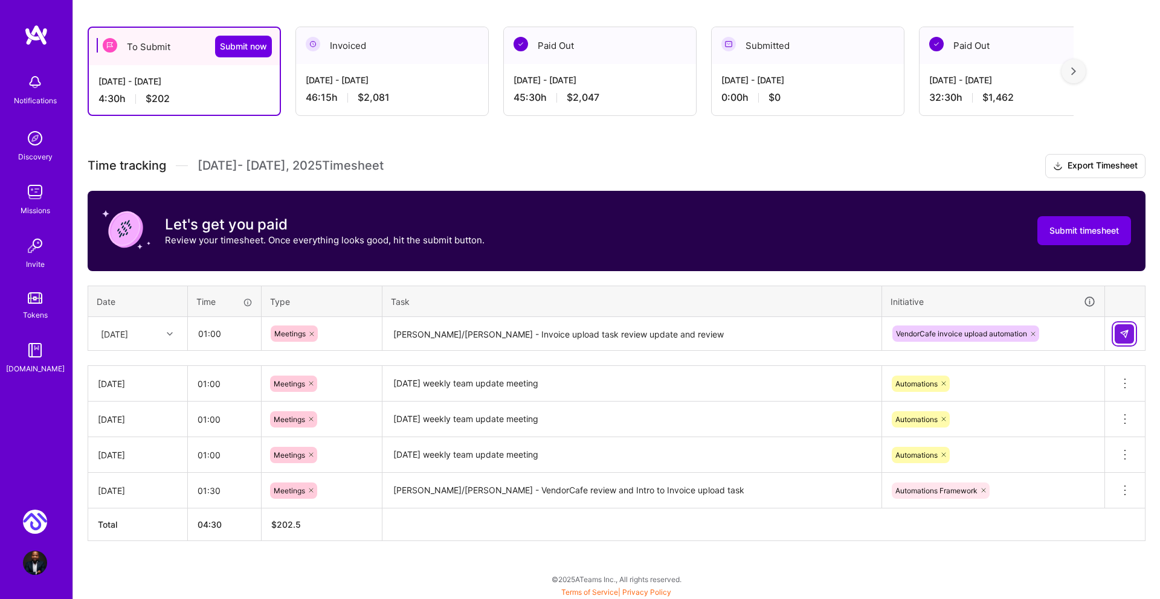
click at [1131, 334] on button at bounding box center [1124, 333] width 19 height 19
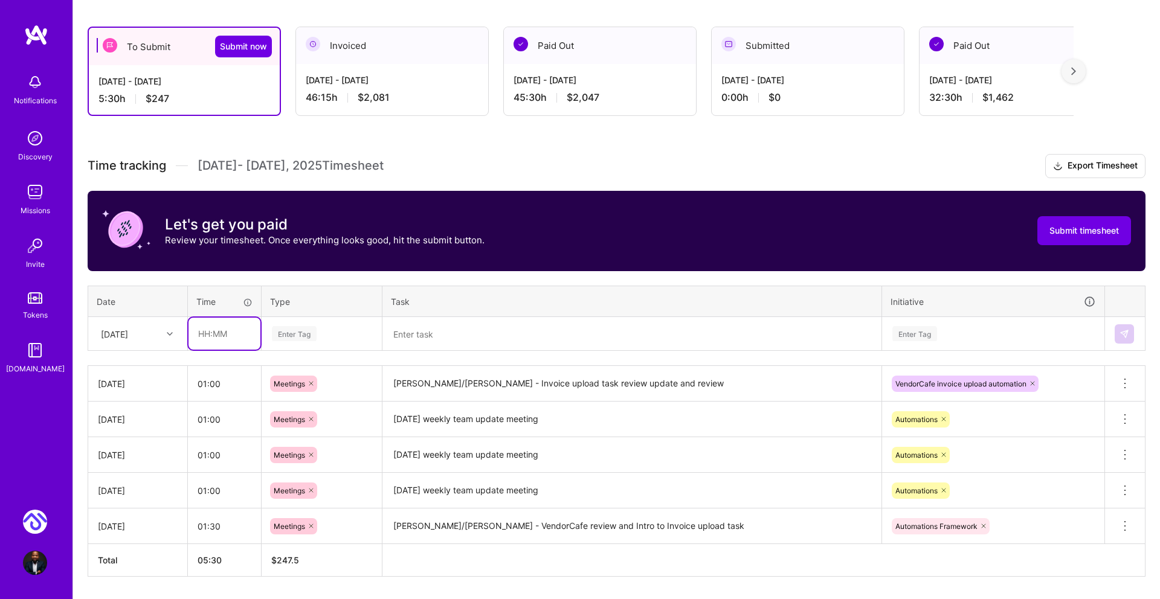
click at [202, 333] on input "text" at bounding box center [225, 334] width 72 height 32
type input "07:00"
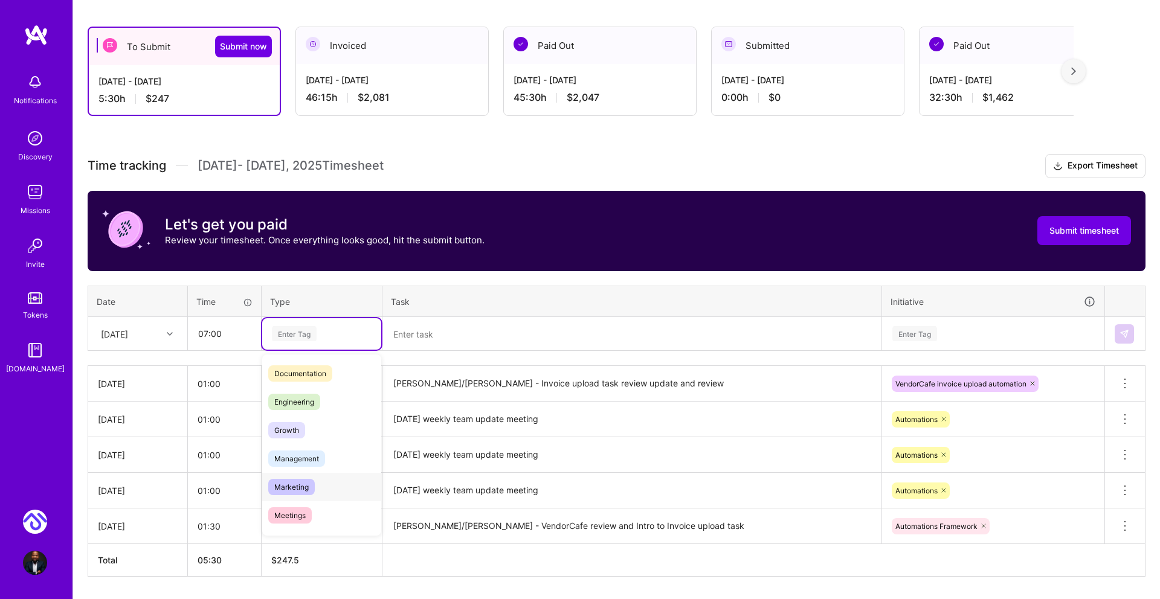
scroll to position [56, 0]
click at [308, 404] on span "Engineering" at bounding box center [294, 403] width 52 height 16
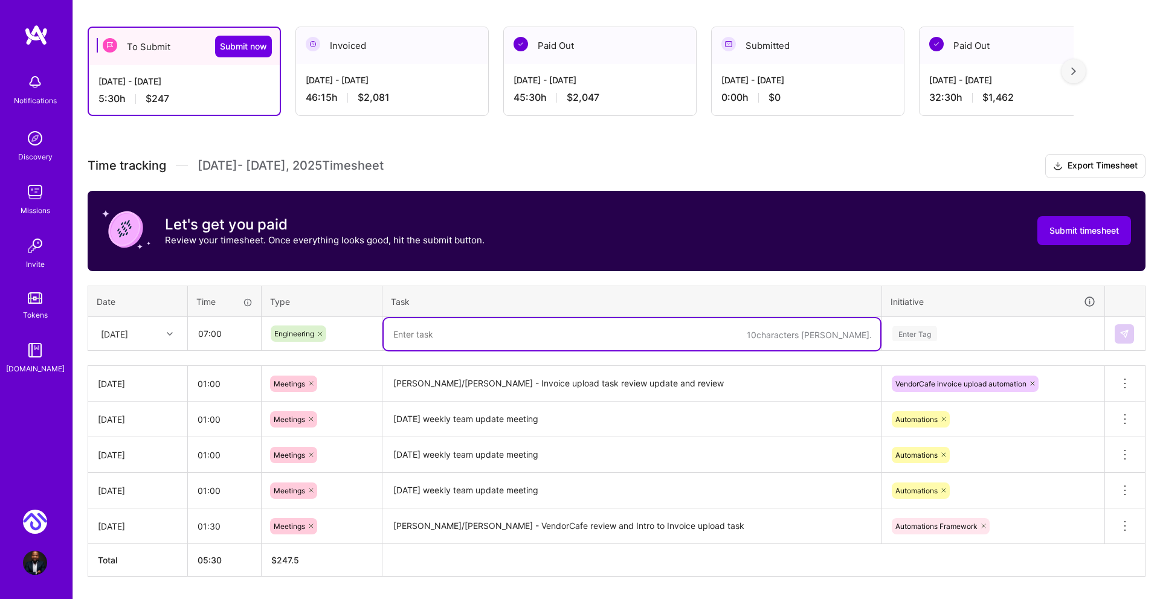
click at [483, 341] on textarea at bounding box center [632, 334] width 497 height 32
type textarea "VendorCafe invoice upload - line items handler (continuation)"
drag, startPoint x: 905, startPoint y: 337, endPoint x: 908, endPoint y: 343, distance: 7.3
click at [905, 337] on div "Enter Tag" at bounding box center [914, 333] width 45 height 19
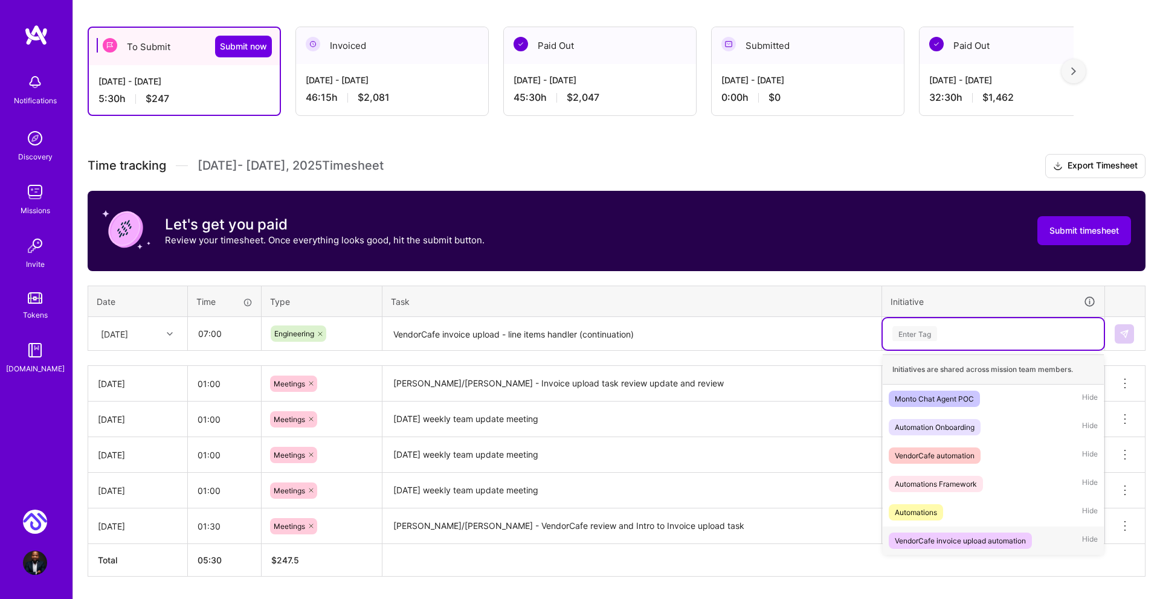
click at [952, 542] on div "VendorCafe invoice upload automation" at bounding box center [960, 541] width 131 height 13
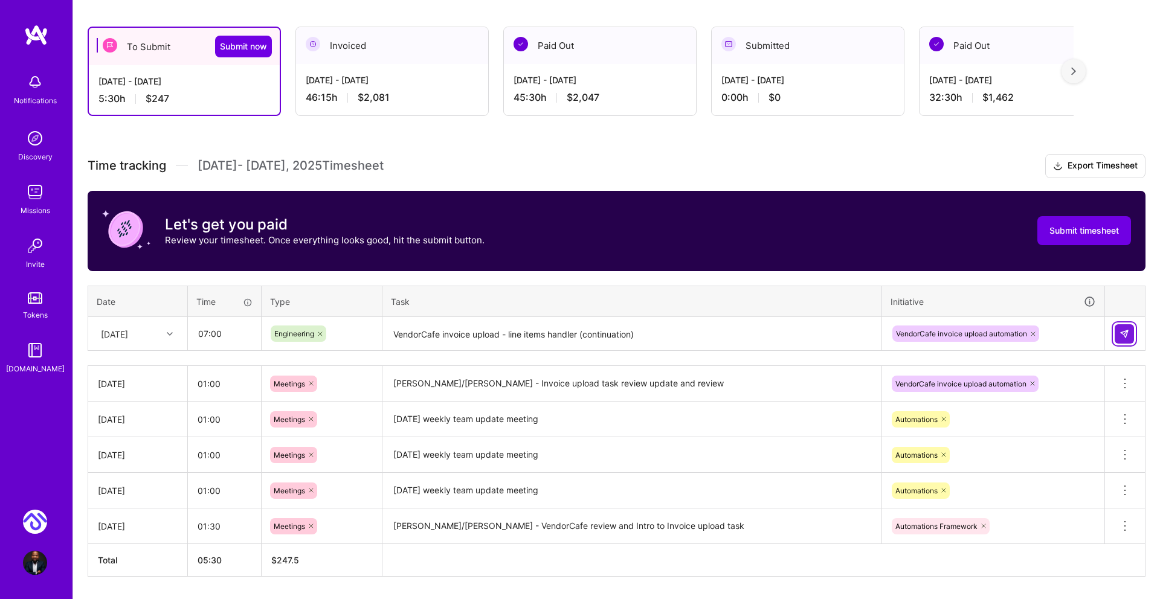
click at [1123, 327] on button at bounding box center [1124, 333] width 19 height 19
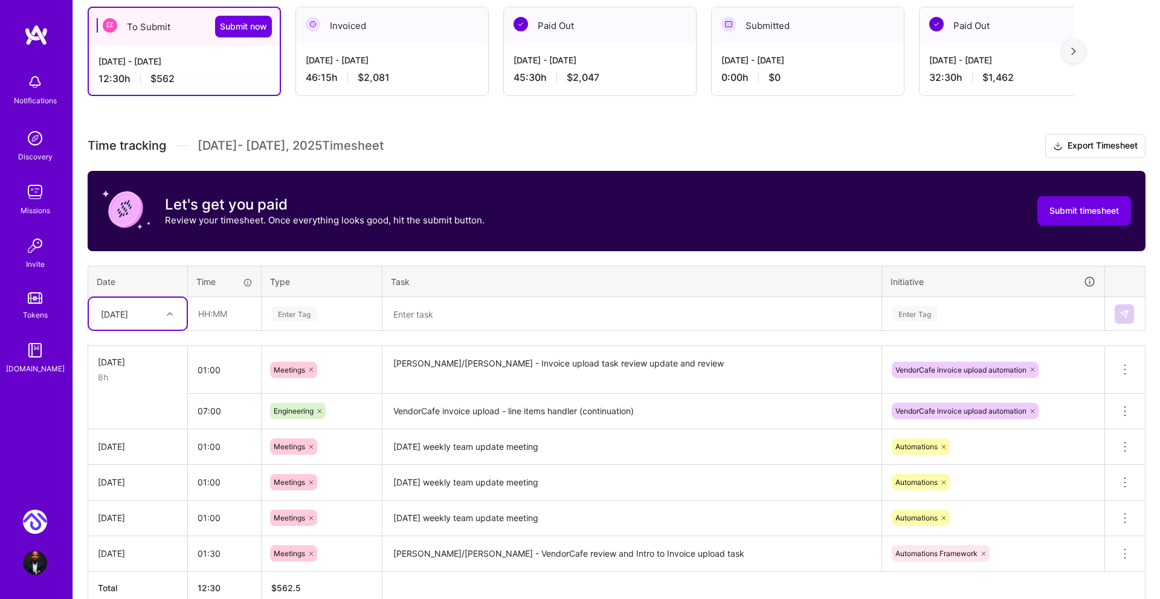
scroll to position [220, 0]
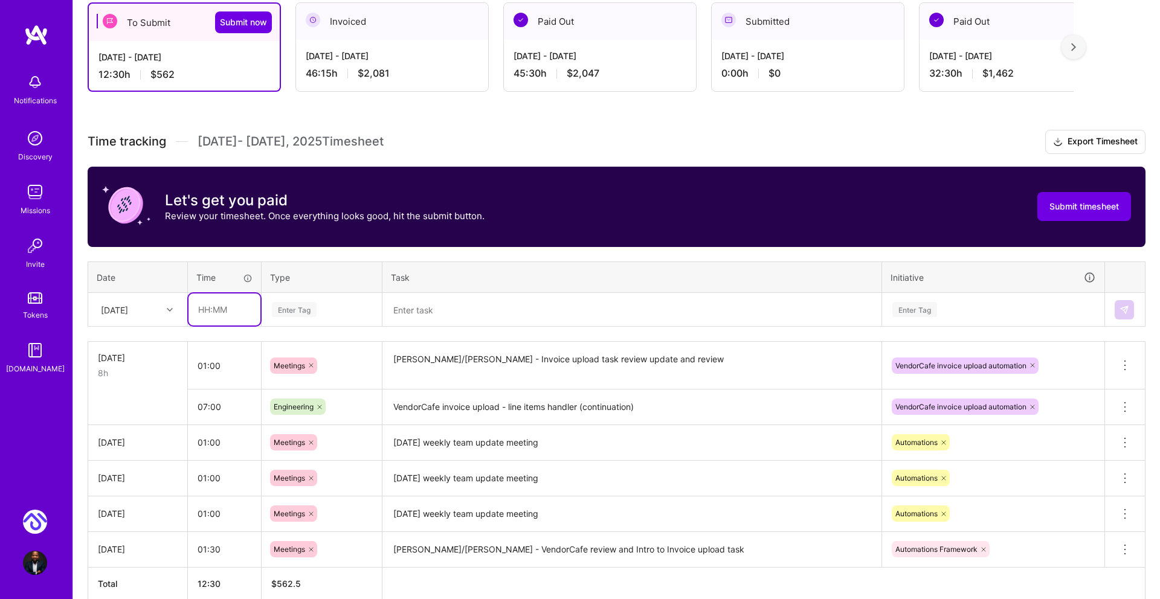
click at [206, 311] on input "text" at bounding box center [225, 310] width 72 height 32
click at [159, 308] on div "[DATE]" at bounding box center [128, 310] width 67 height 20
click at [572, 303] on textarea at bounding box center [632, 310] width 497 height 32
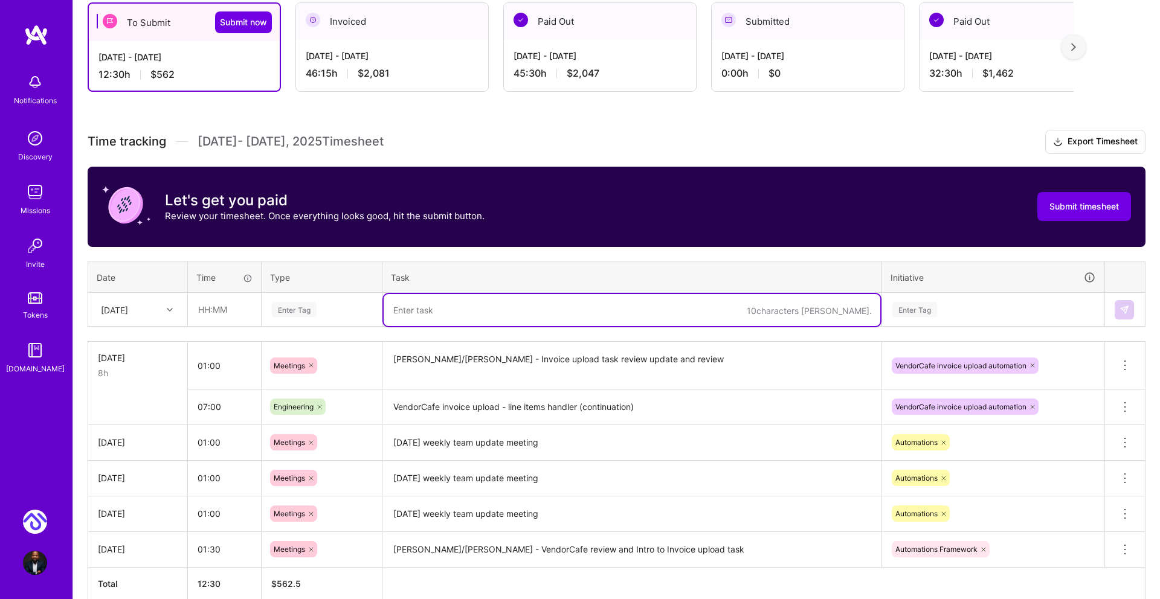
click at [170, 303] on div at bounding box center [171, 310] width 19 height 16
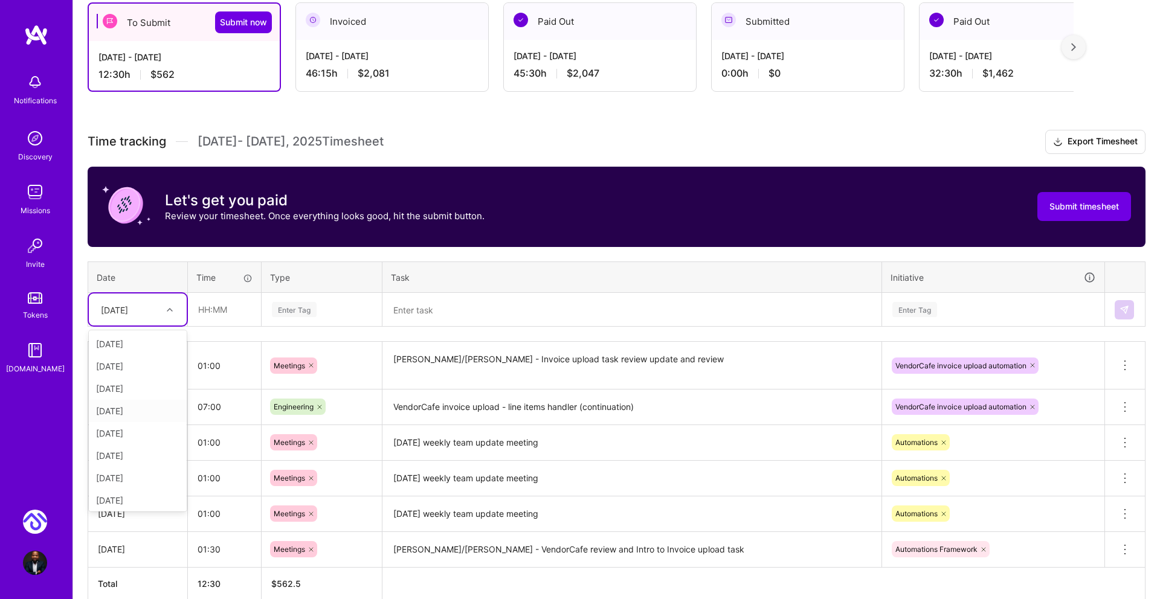
scroll to position [137, 0]
click at [124, 431] on div "[DATE]" at bounding box center [138, 431] width 98 height 22
click at [208, 310] on input "text" at bounding box center [225, 310] width 72 height 32
type input "07:00"
click at [291, 303] on div "Enter Tag" at bounding box center [294, 309] width 45 height 19
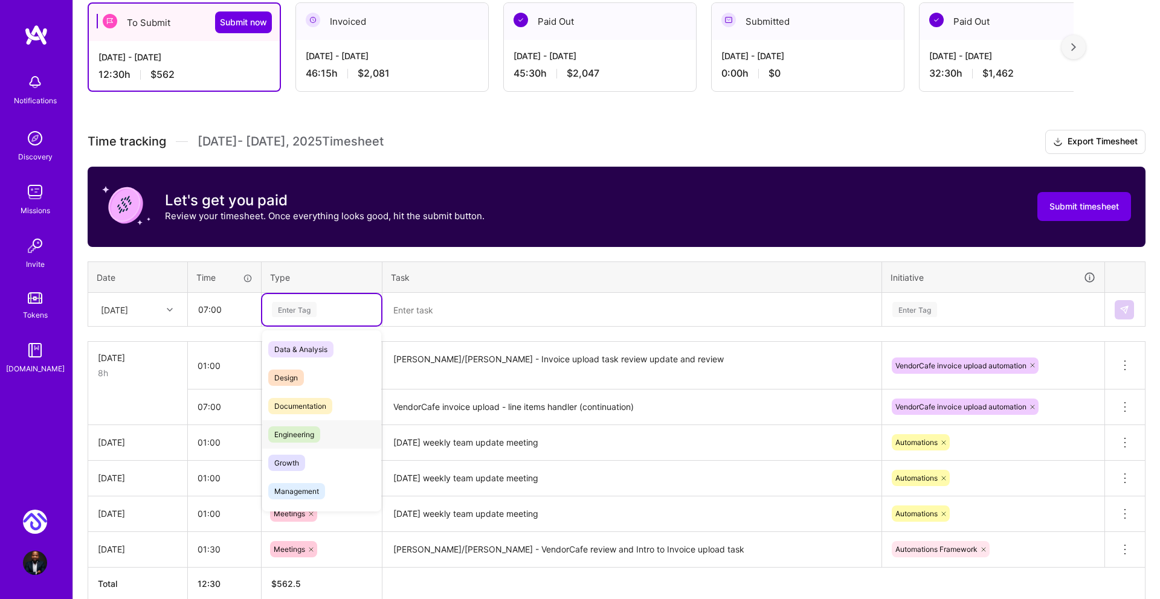
click at [303, 428] on span "Engineering" at bounding box center [294, 435] width 52 height 16
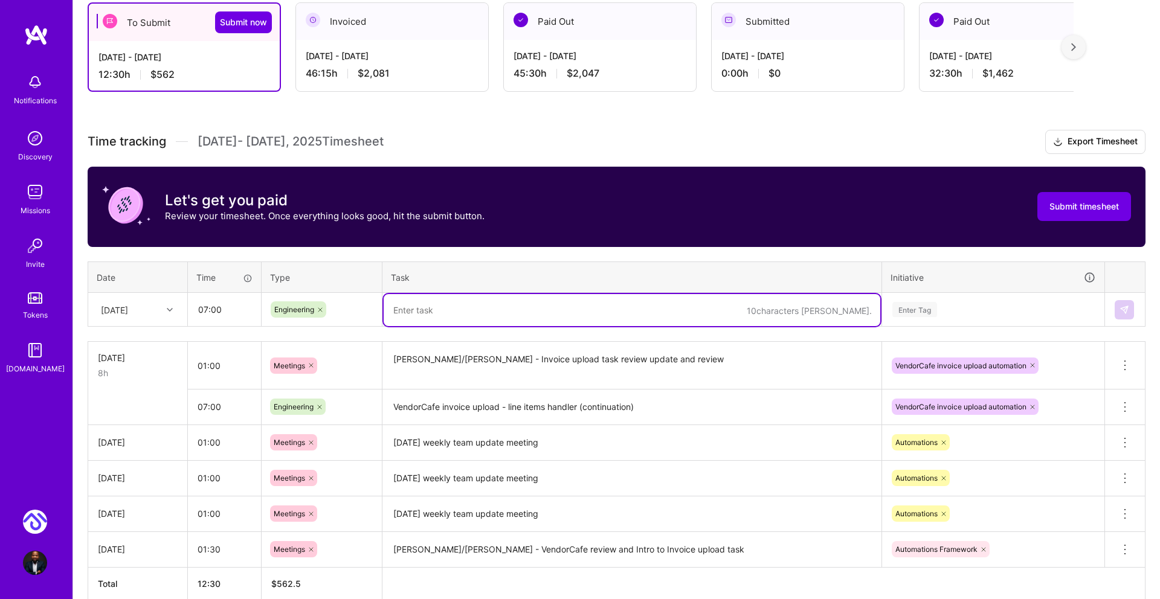
click at [446, 311] on textarea at bounding box center [632, 310] width 497 height 32
type textarea "VendorCafe invoice upload task - line items handler"
click at [927, 303] on div "Enter Tag" at bounding box center [914, 309] width 45 height 19
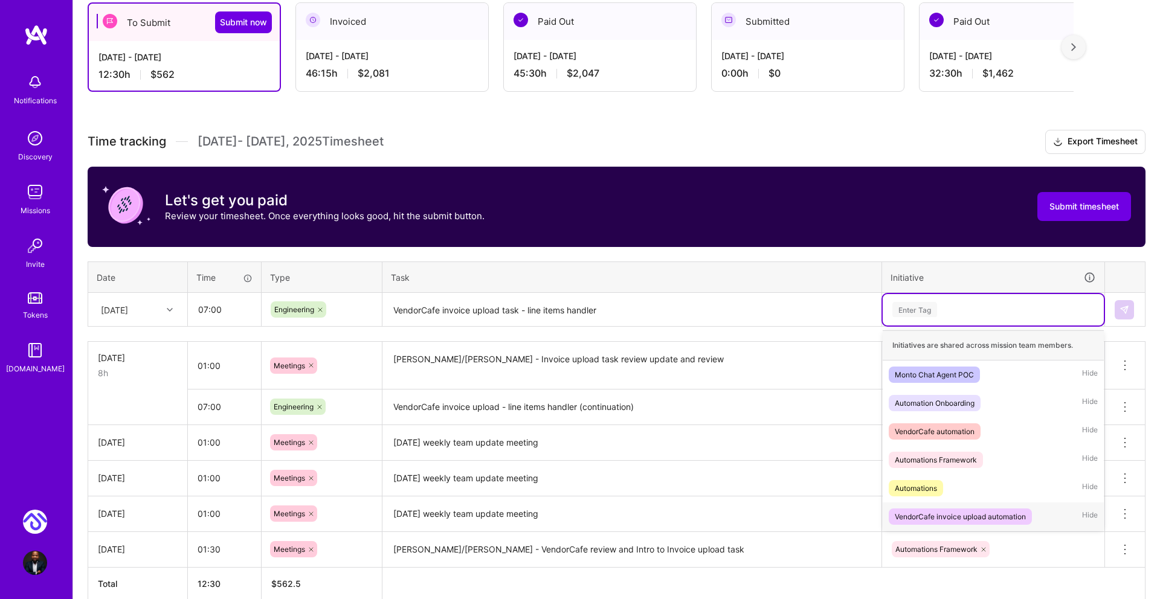
click at [961, 514] on div "VendorCafe invoice upload automation" at bounding box center [960, 517] width 131 height 13
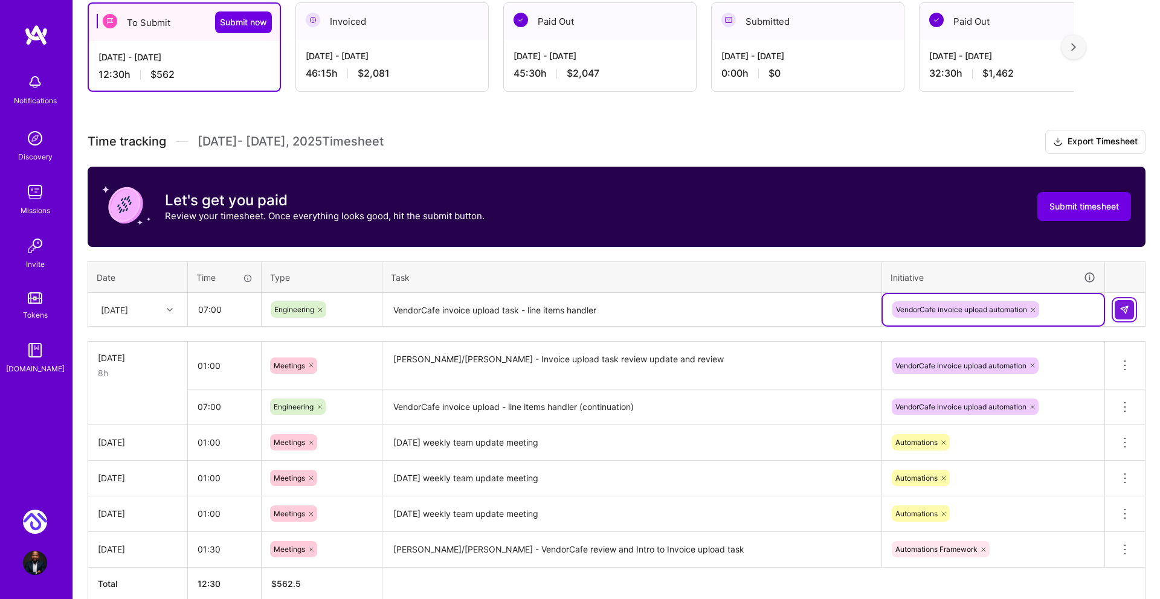
click at [1128, 308] on img at bounding box center [1125, 310] width 10 height 10
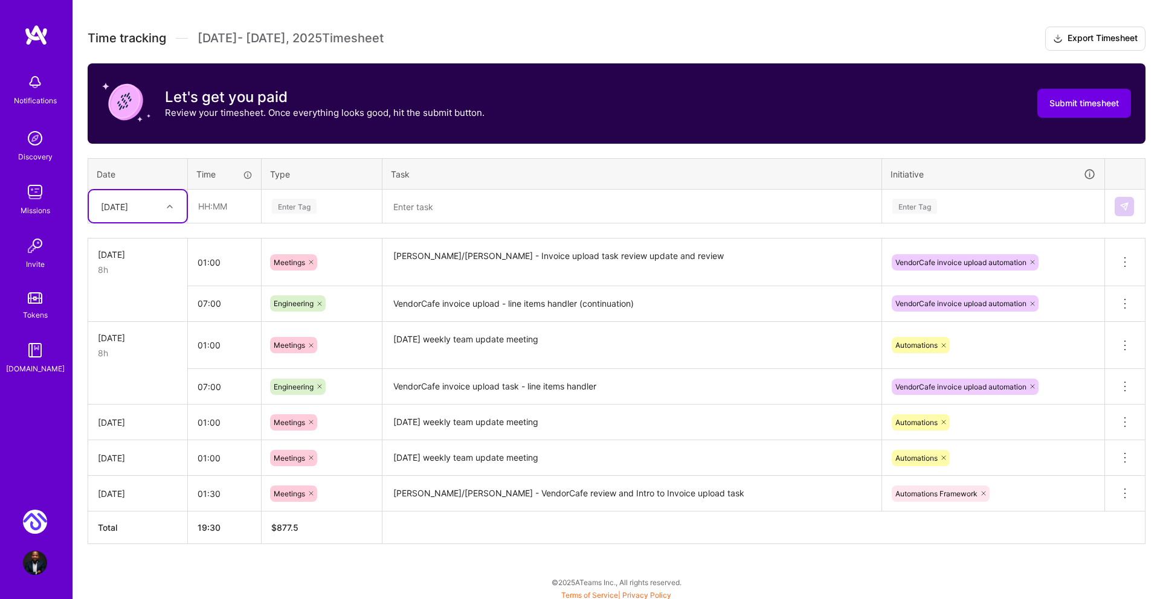
scroll to position [324, 0]
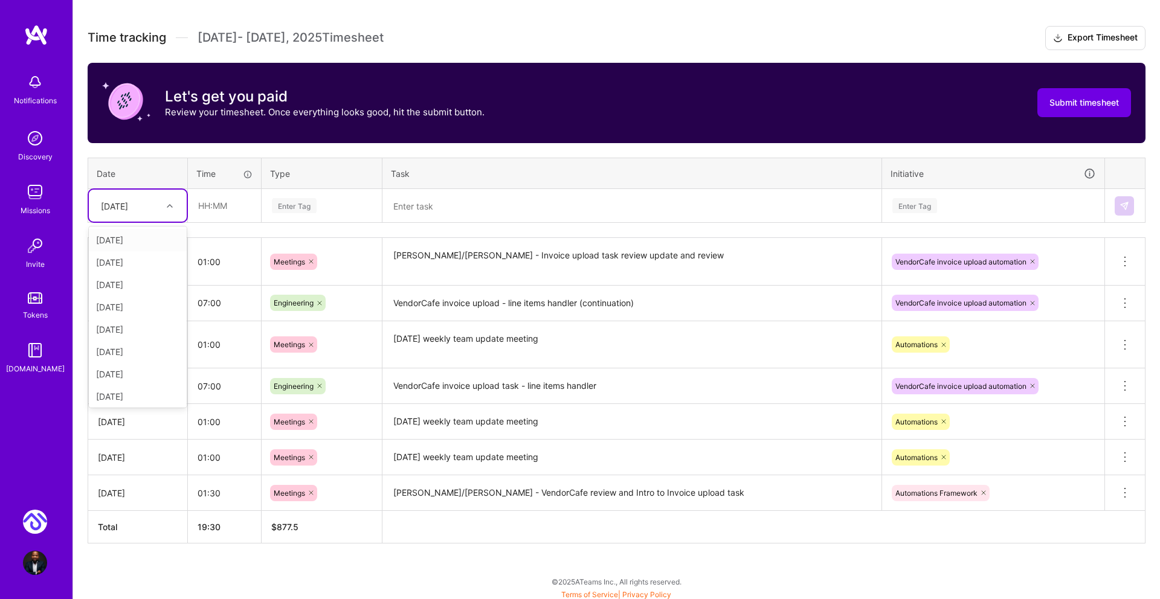
click at [163, 202] on div at bounding box center [171, 206] width 19 height 16
click at [133, 306] on div "[DATE]" at bounding box center [138, 307] width 98 height 22
click at [201, 204] on input "text" at bounding box center [225, 206] width 72 height 32
type input "07:00"
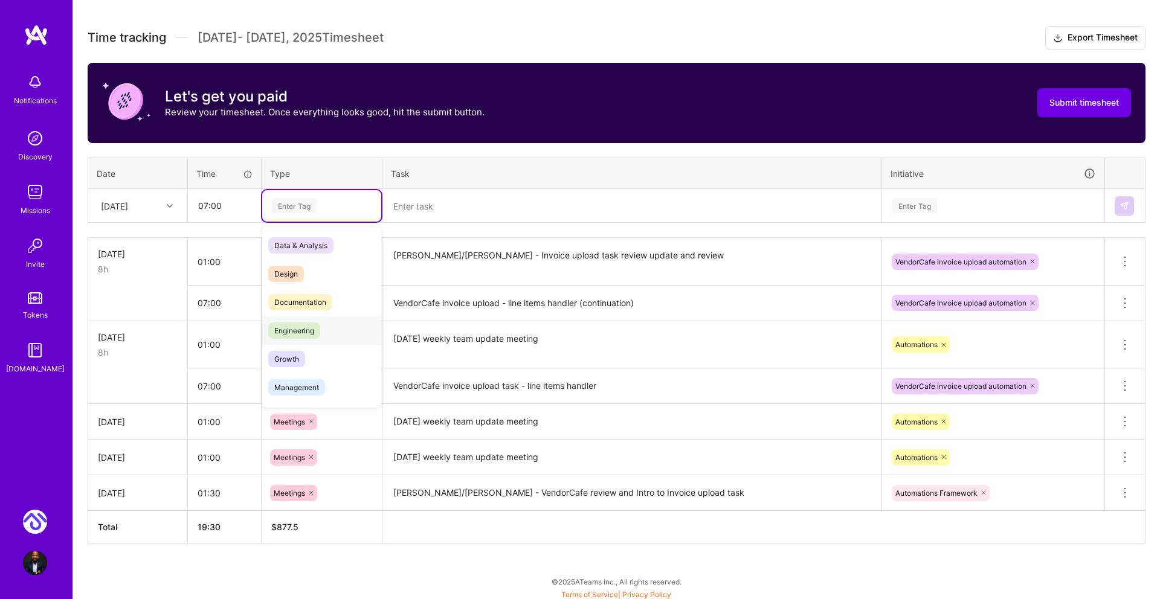
drag, startPoint x: 297, startPoint y: 330, endPoint x: 302, endPoint y: 327, distance: 6.2
click at [297, 330] on span "Engineering" at bounding box center [294, 331] width 52 height 16
click at [416, 207] on textarea at bounding box center [632, 206] width 497 height 32
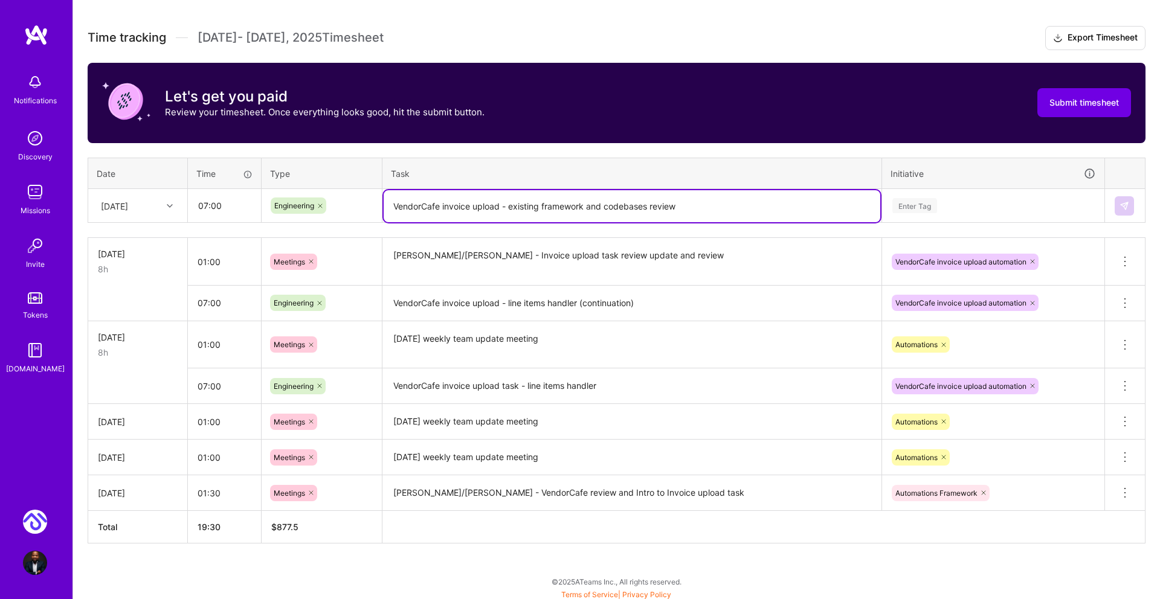
type textarea "VendorCafe invoice upload - existing framework and codebases review"
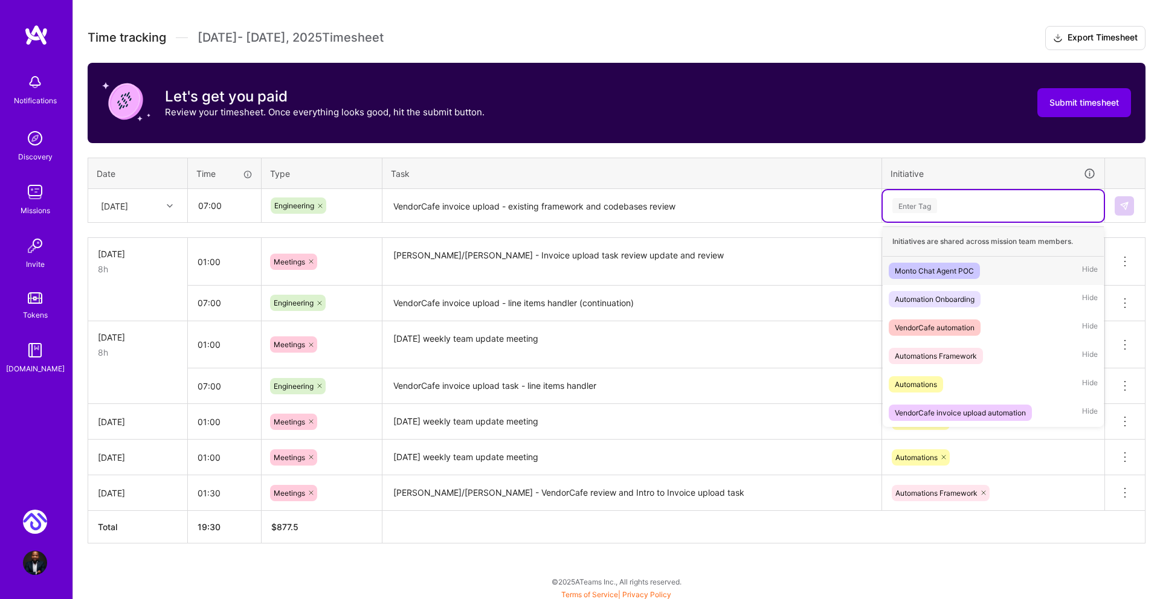
click at [918, 209] on div "Enter Tag" at bounding box center [914, 205] width 45 height 19
click at [988, 408] on div "VendorCafe invoice upload automation" at bounding box center [960, 413] width 131 height 13
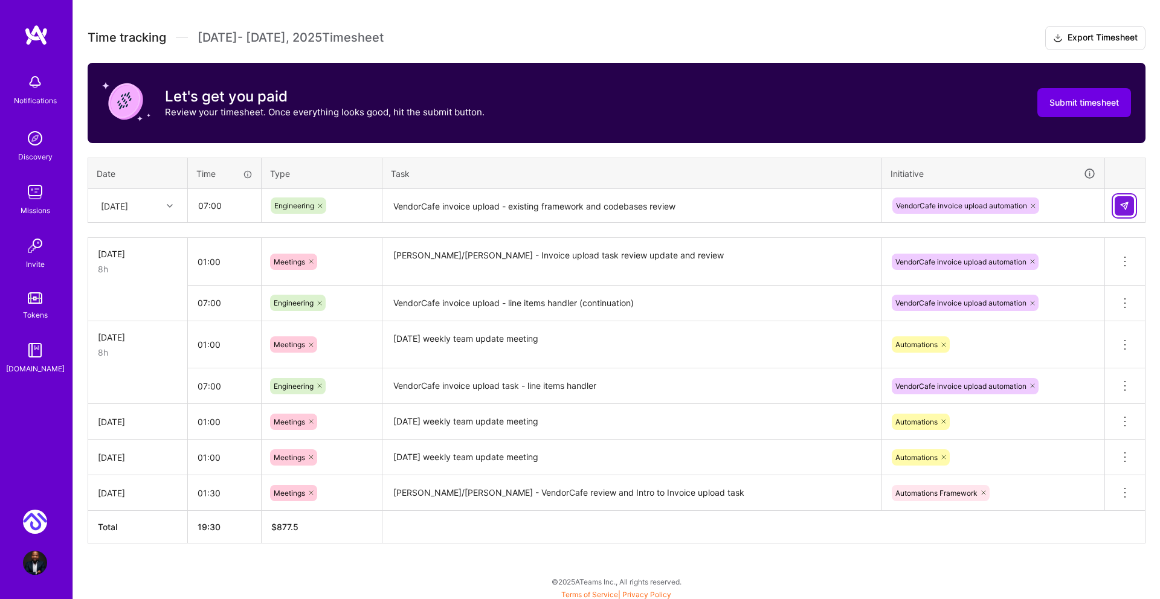
click at [1124, 206] on img at bounding box center [1125, 206] width 10 height 10
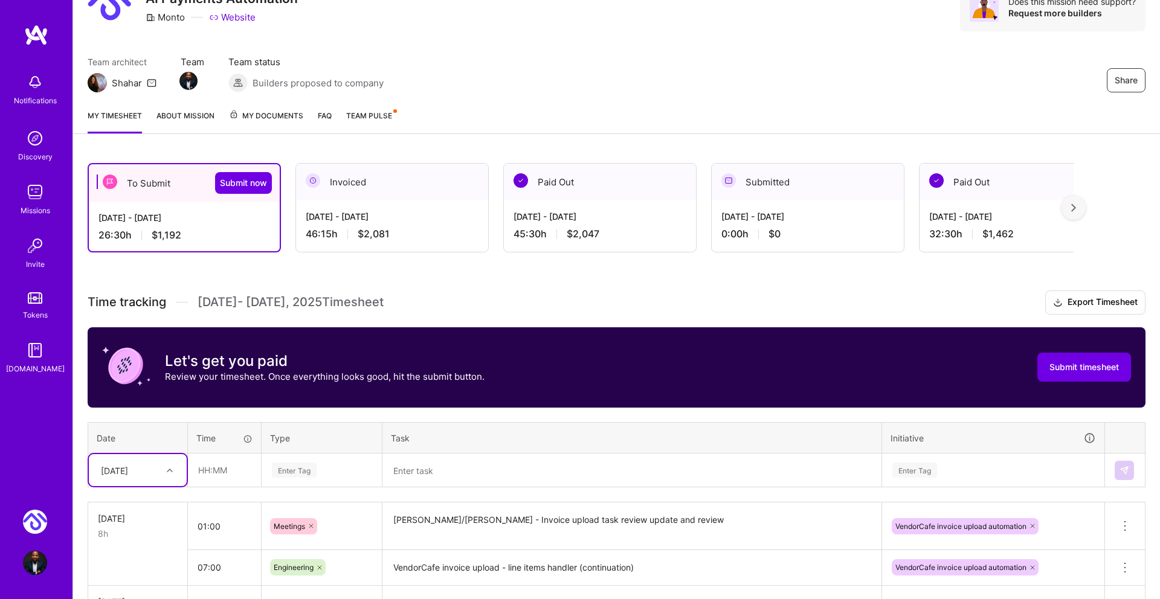
scroll to position [77, 0]
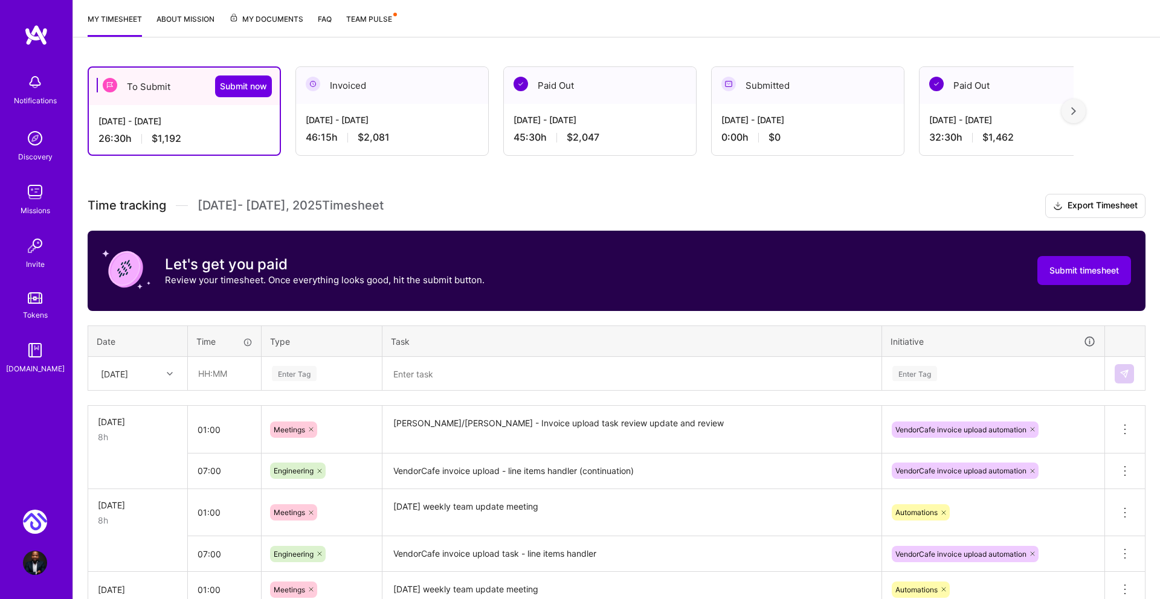
scroll to position [339, 0]
